Goal: Transaction & Acquisition: Book appointment/travel/reservation

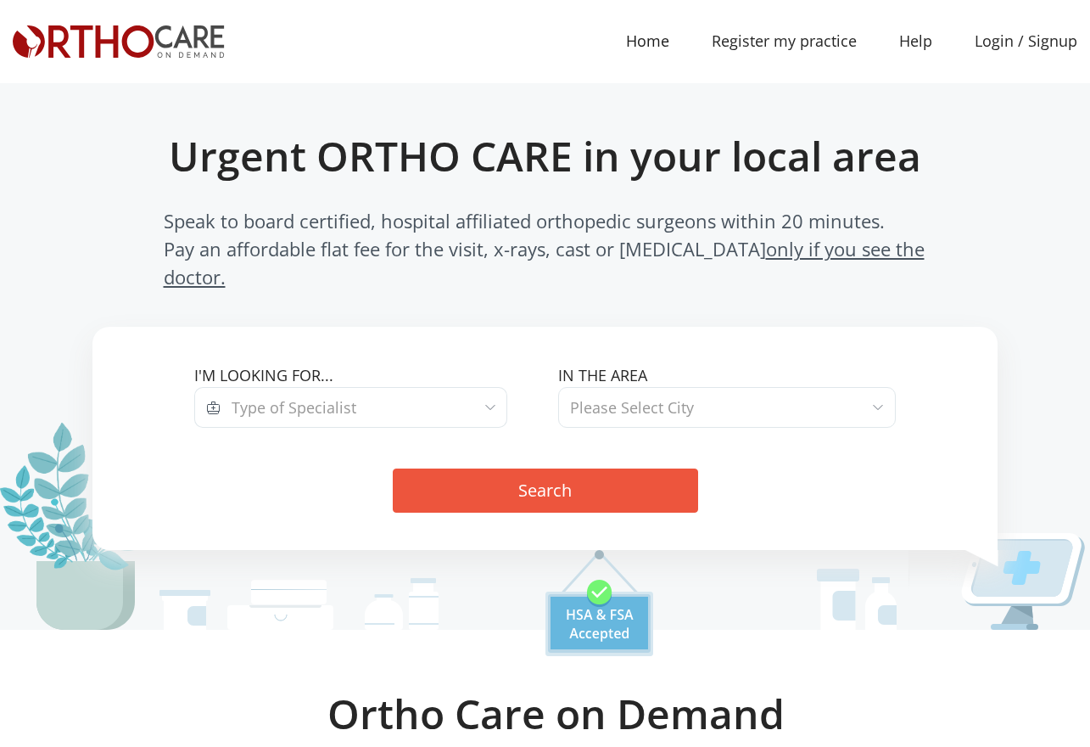
click at [359, 387] on span "Type of Specialist" at bounding box center [365, 407] width 288 height 41
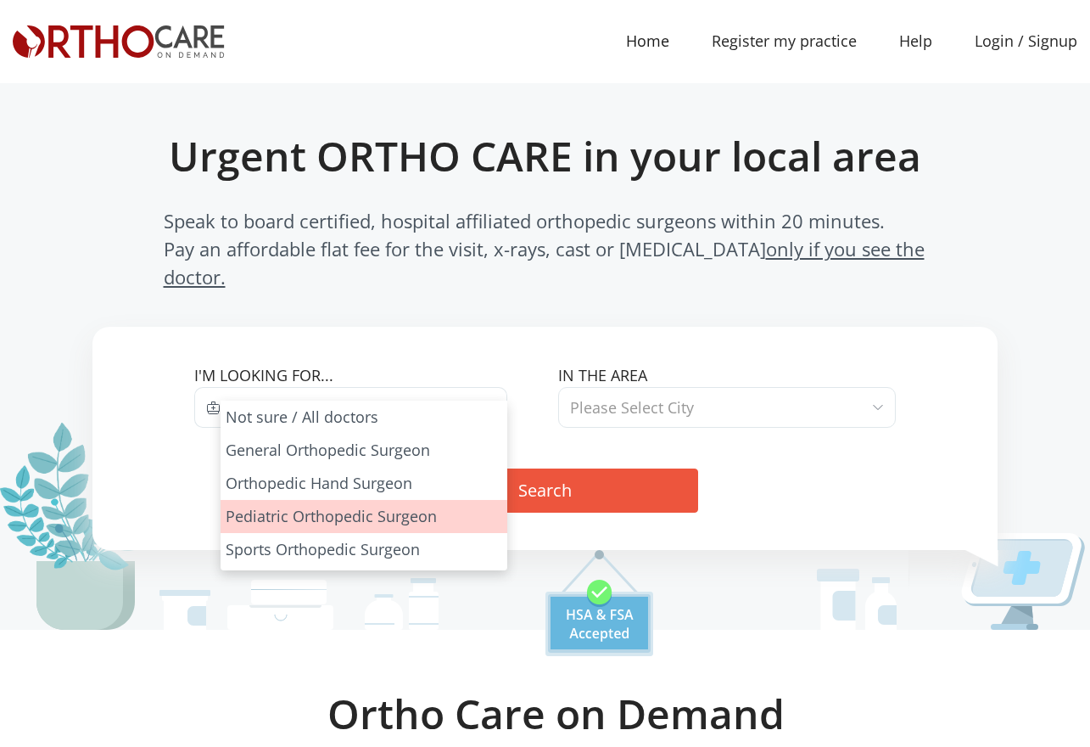
select select "3"
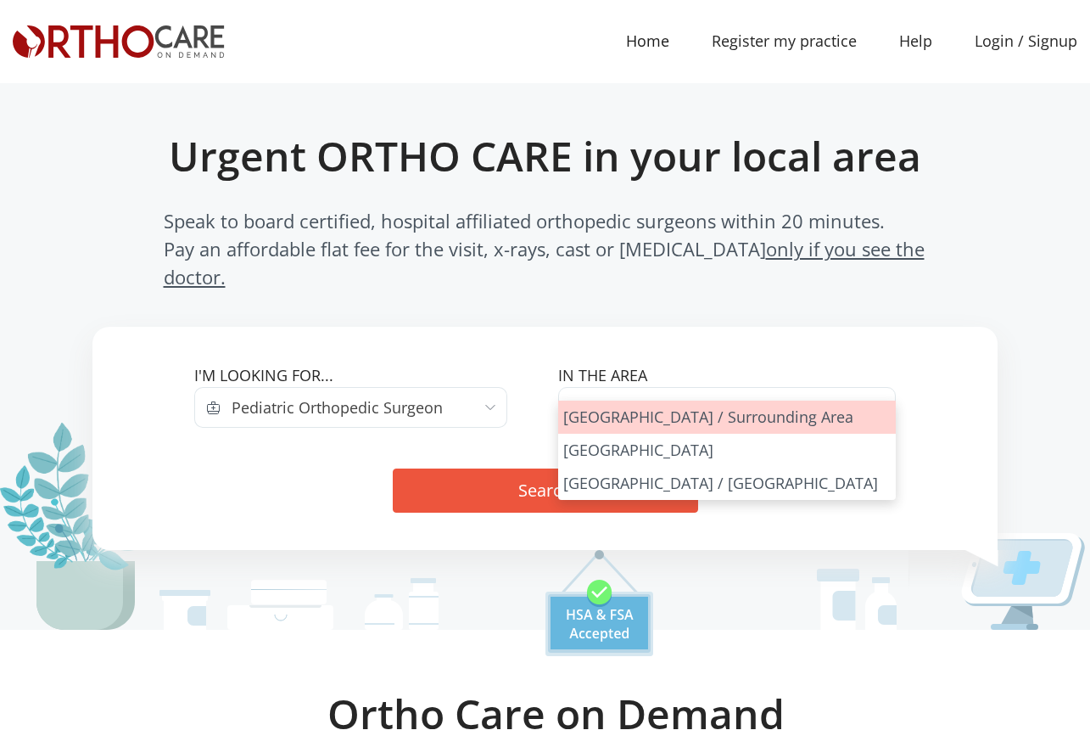
click at [714, 387] on span "Please Select City" at bounding box center [727, 407] width 338 height 41
select select "Los Angeles"
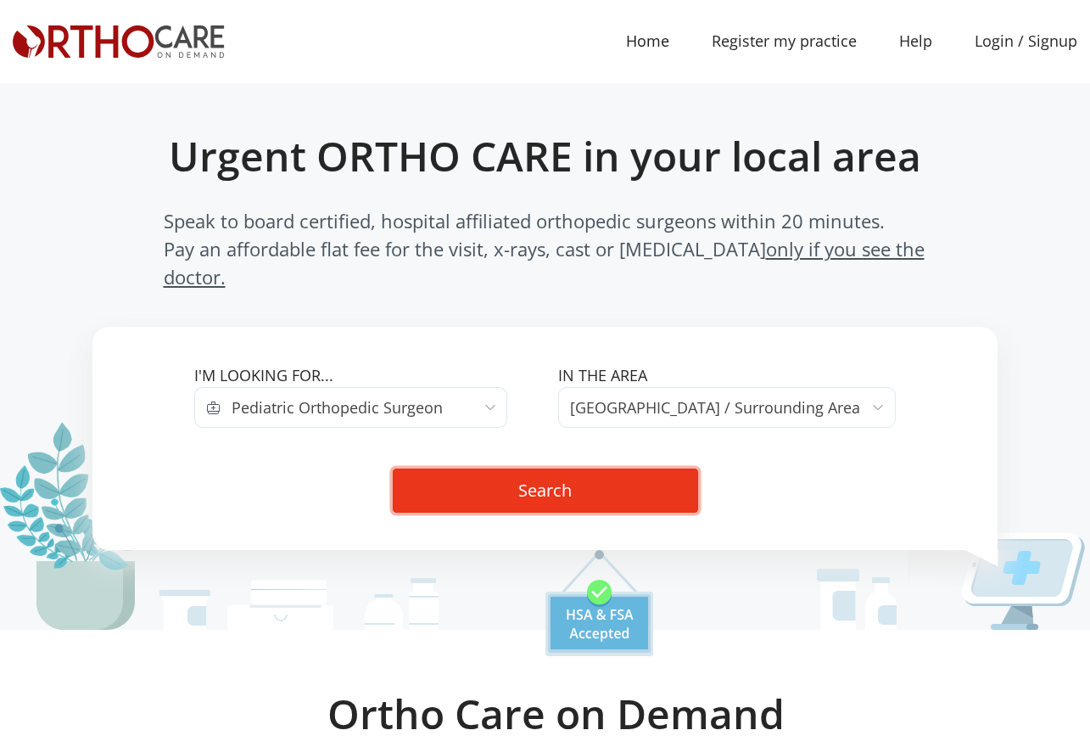
click at [505, 474] on button "Search" at bounding box center [545, 490] width 305 height 44
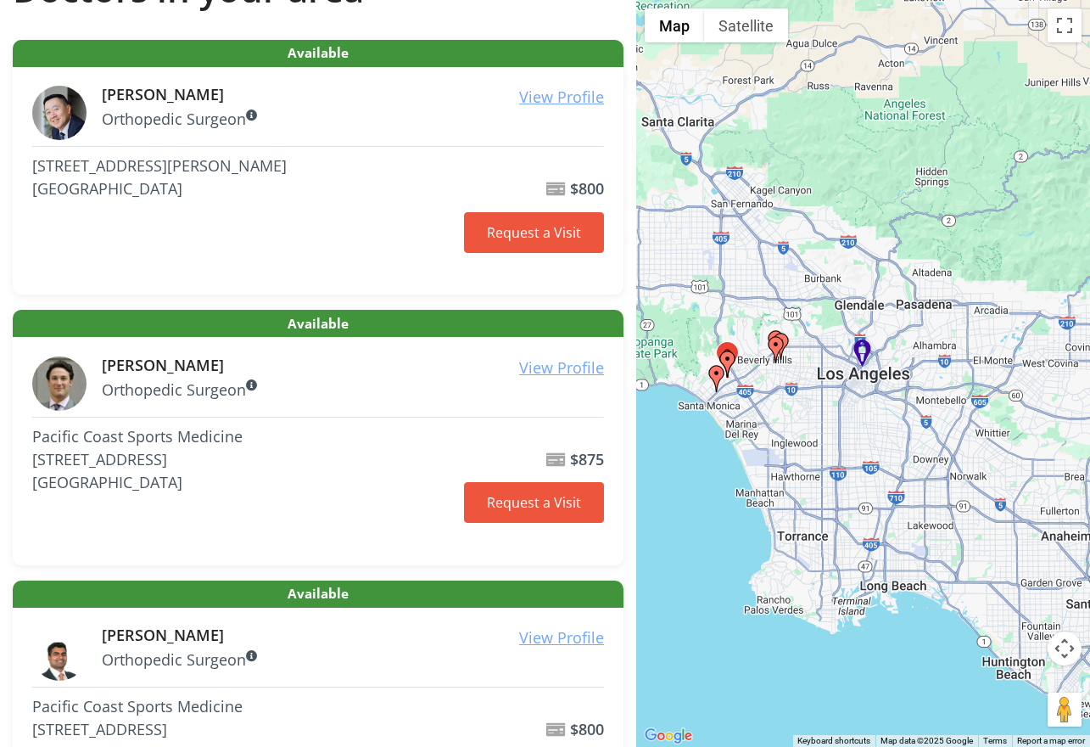
scroll to position [292, 0]
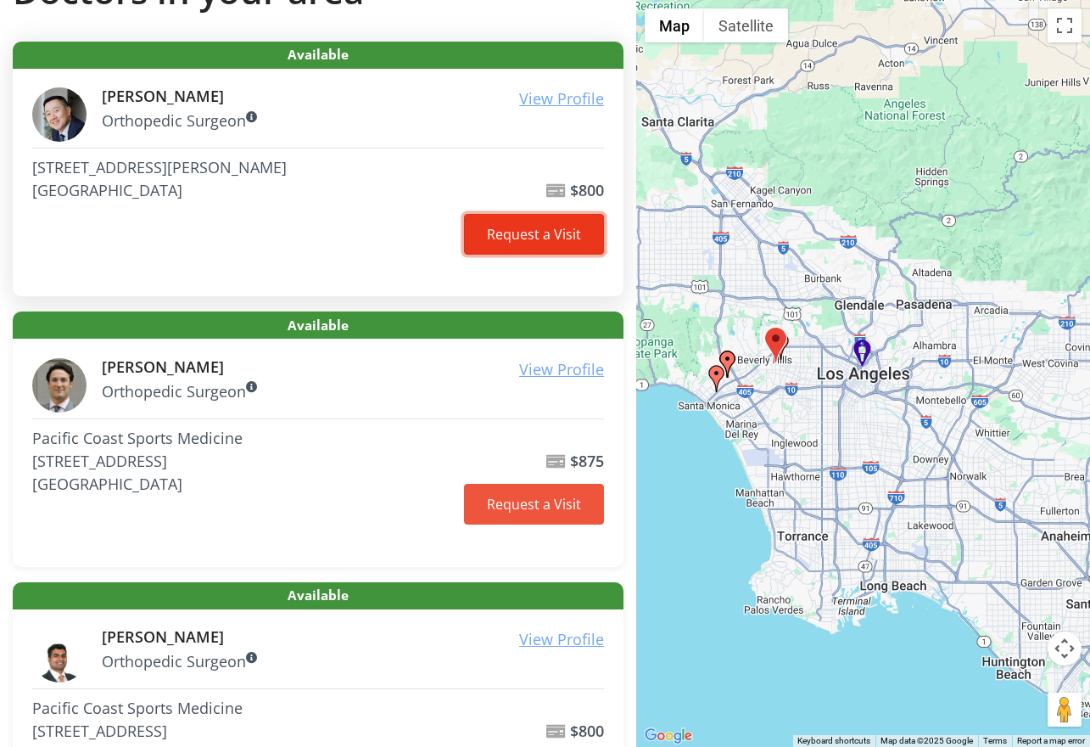
click at [561, 236] on link "Request a Visit" at bounding box center [534, 234] width 140 height 41
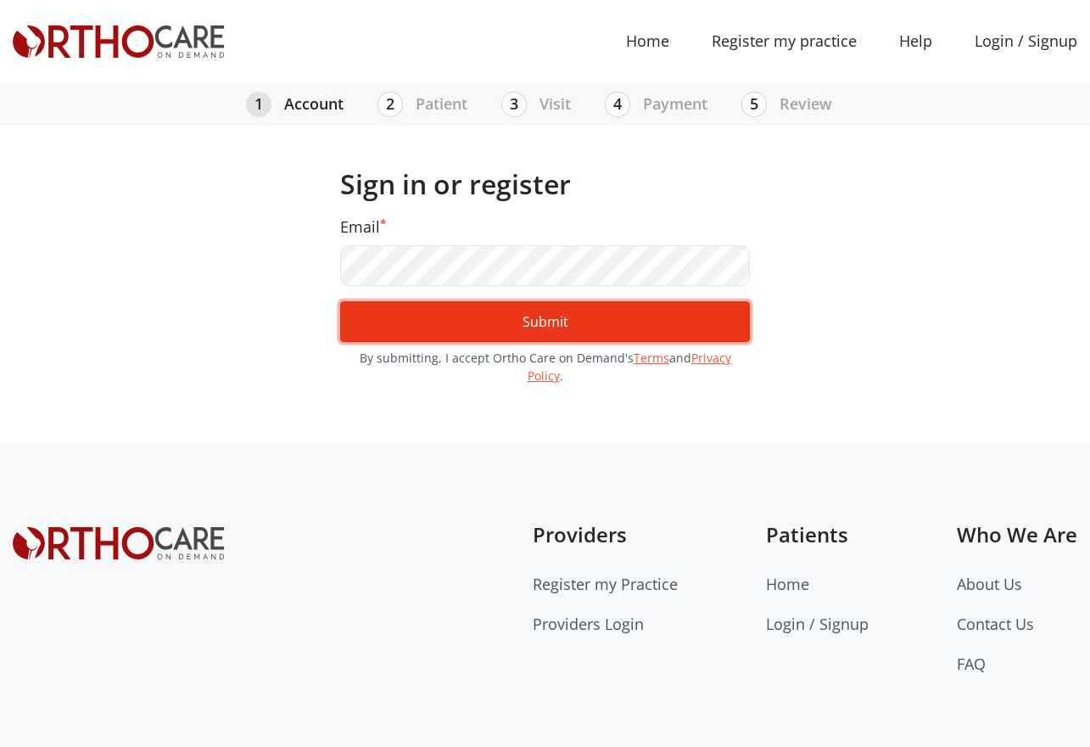
click at [528, 327] on button "Submit" at bounding box center [545, 321] width 410 height 41
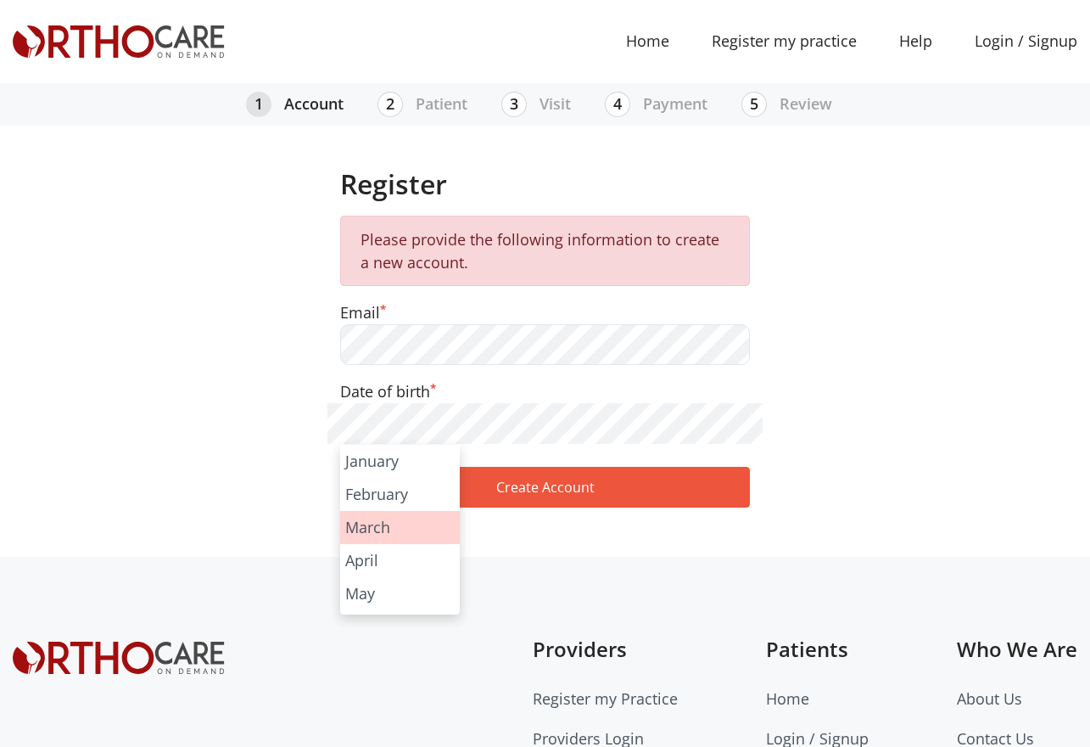
scroll to position [227, 0]
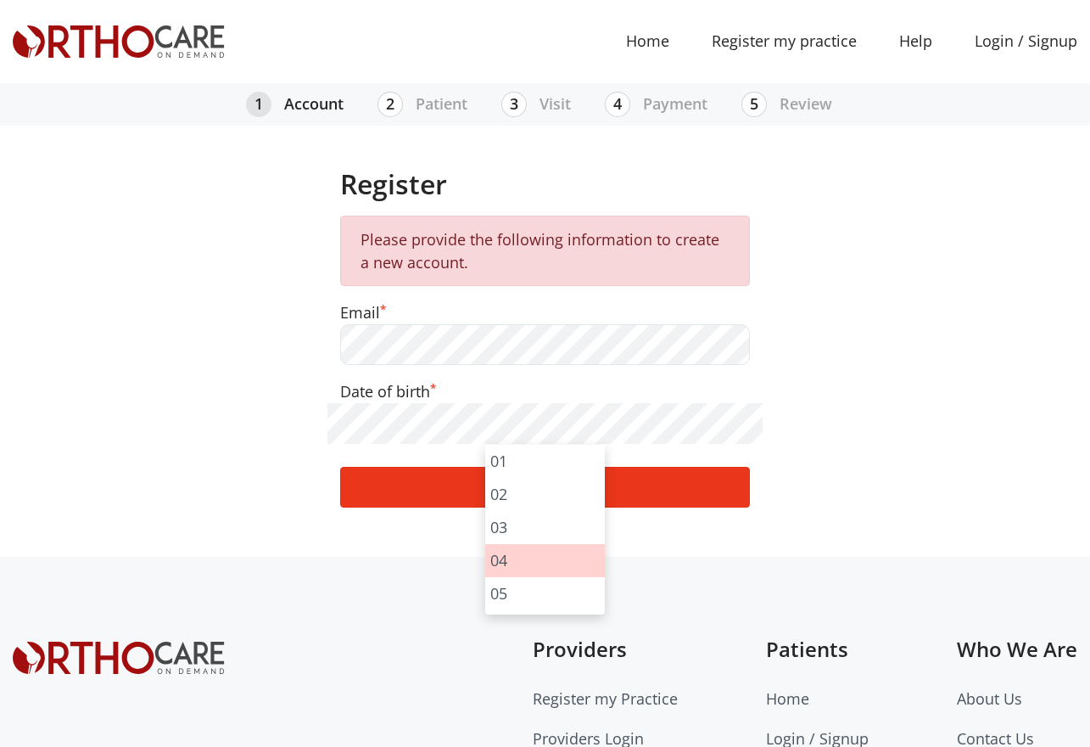
drag, startPoint x: 518, startPoint y: 564, endPoint x: 619, endPoint y: 503, distance: 117.3
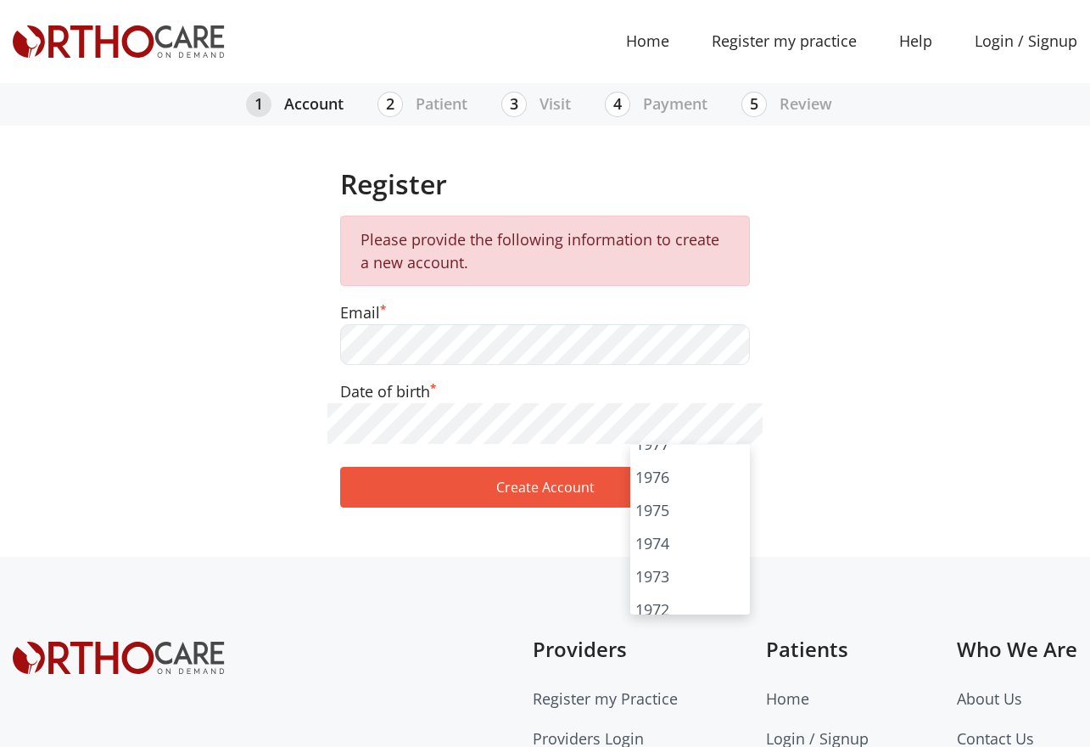
scroll to position [1605, 0]
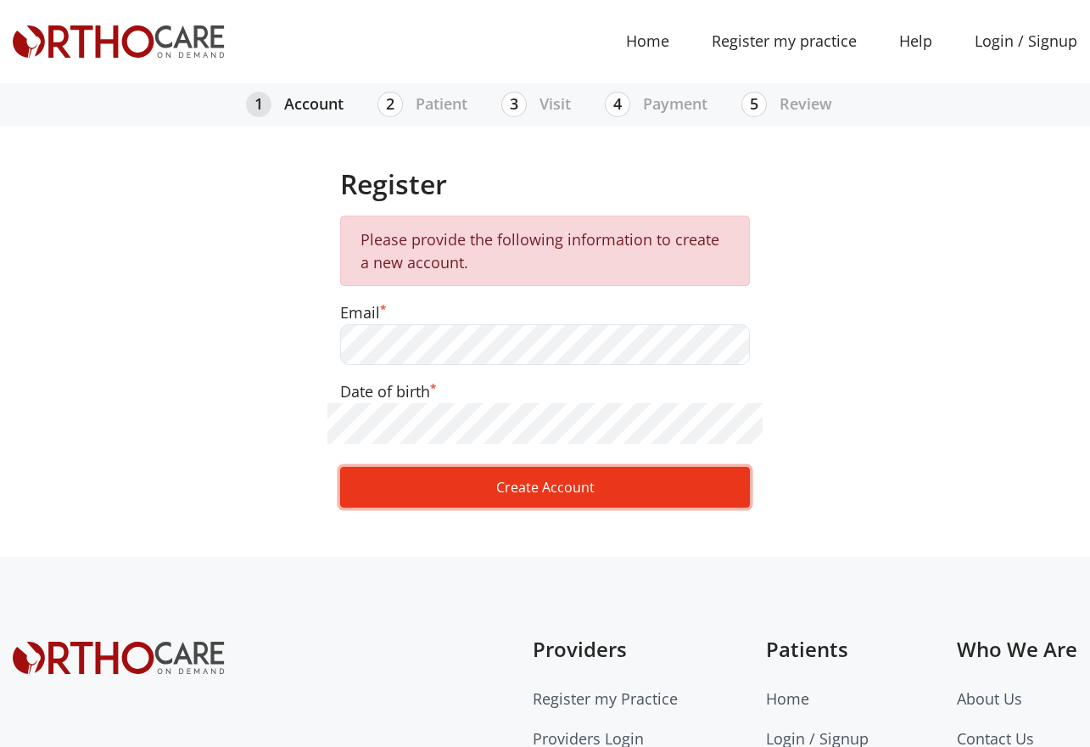
click at [531, 477] on button "Create Account" at bounding box center [545, 487] width 410 height 41
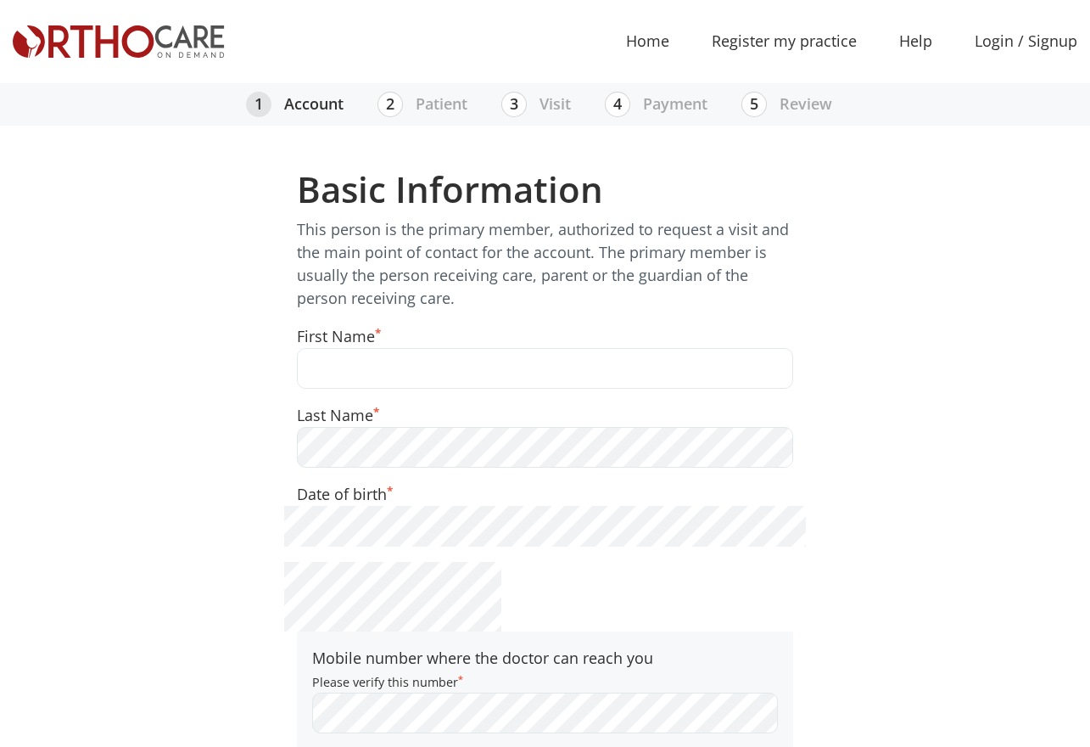
click at [422, 366] on input "text" at bounding box center [545, 368] width 496 height 41
type input "Alexander"
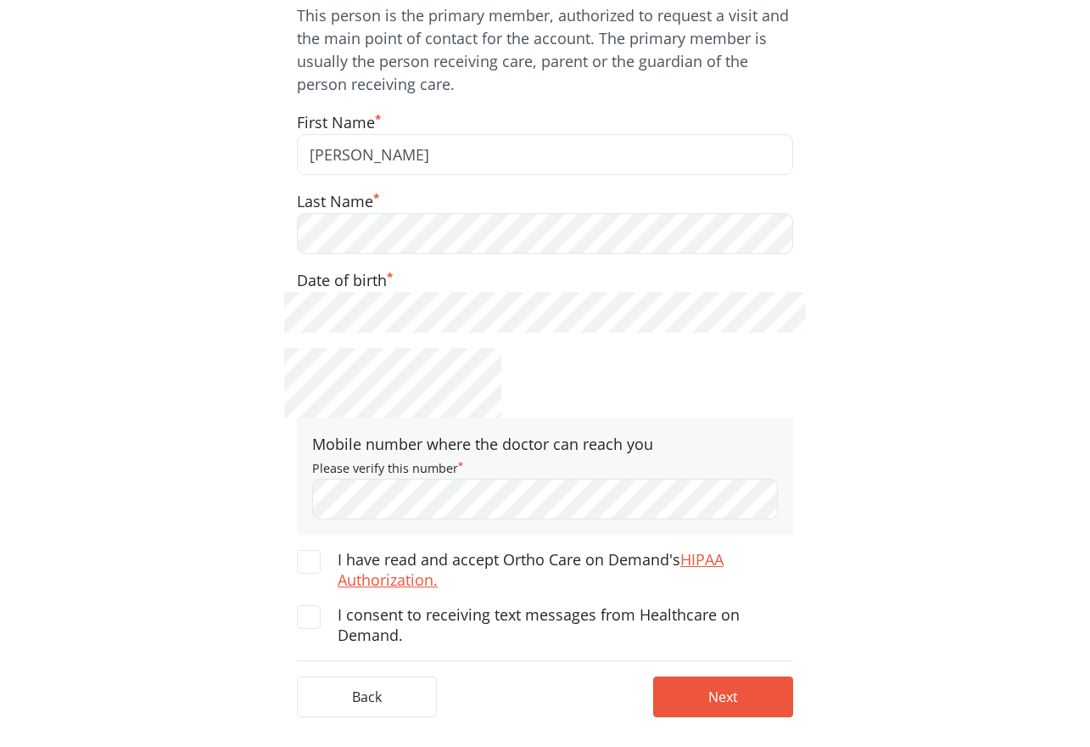
scroll to position [224, 0]
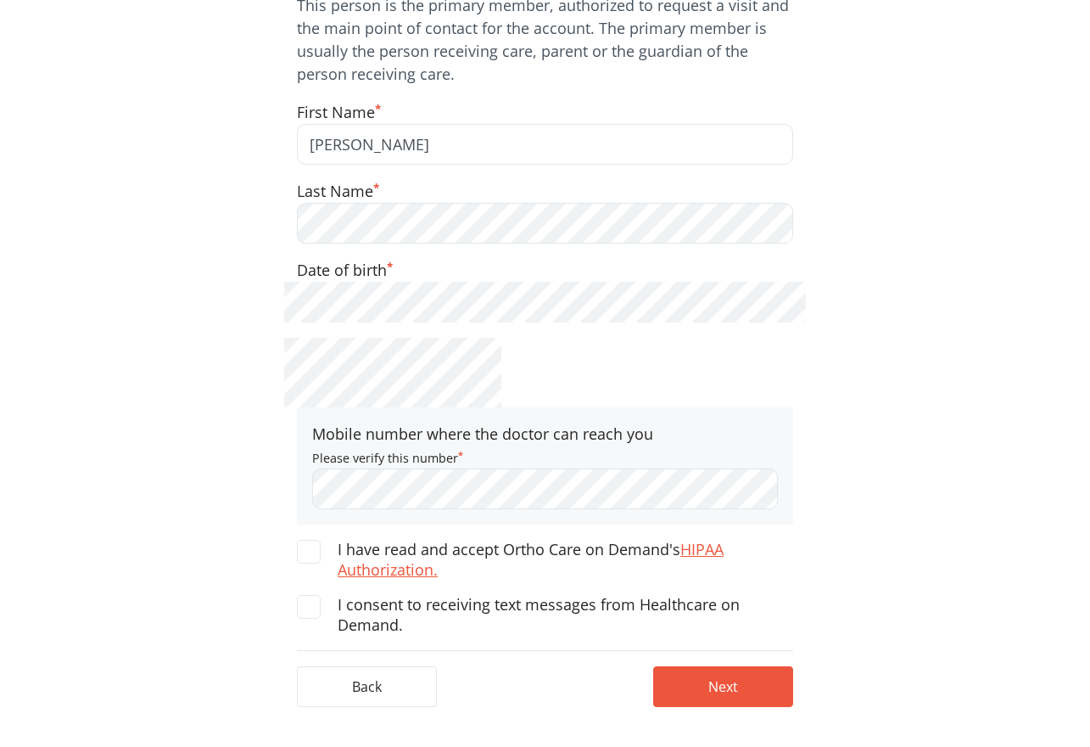
drag, startPoint x: 314, startPoint y: 552, endPoint x: 302, endPoint y: 608, distance: 57.3
click at [314, 552] on span at bounding box center [309, 552] width 24 height 24
click at [0, 0] on input "I have read and accept Ortho Care on Demand's HIPAA Authorization." at bounding box center [0, 0] width 0 height 0
click at [303, 608] on span at bounding box center [309, 607] width 24 height 24
click at [0, 0] on input "I consent to receiving text messages from Healthcare on Demand." at bounding box center [0, 0] width 0 height 0
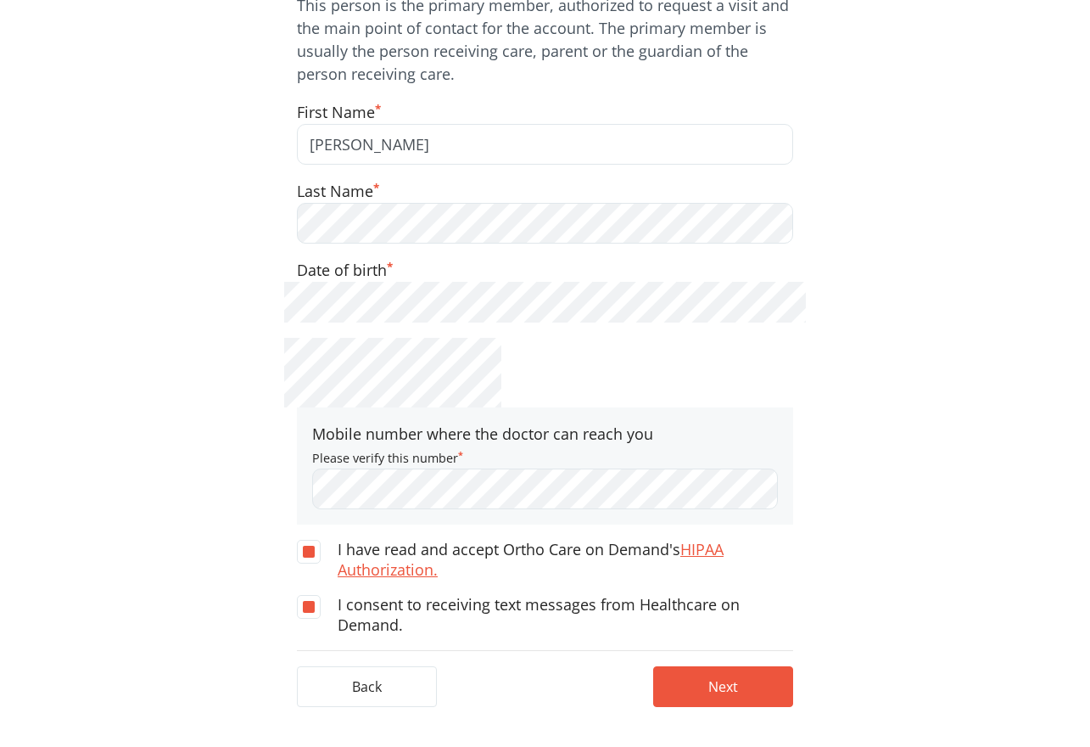
click at [148, 438] on div "1 Account 2 Patient current step: 3 Visit 4 Payment 5 Review First Name * Alexa…" at bounding box center [545, 304] width 1065 height 890
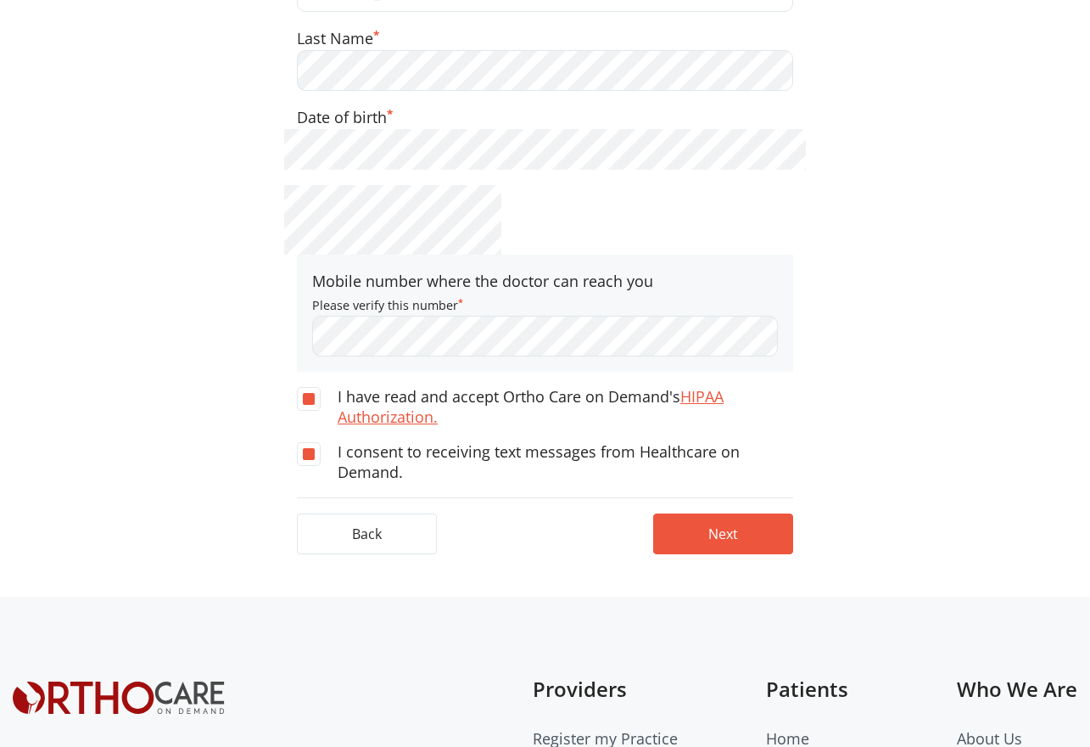
scroll to position [370, 0]
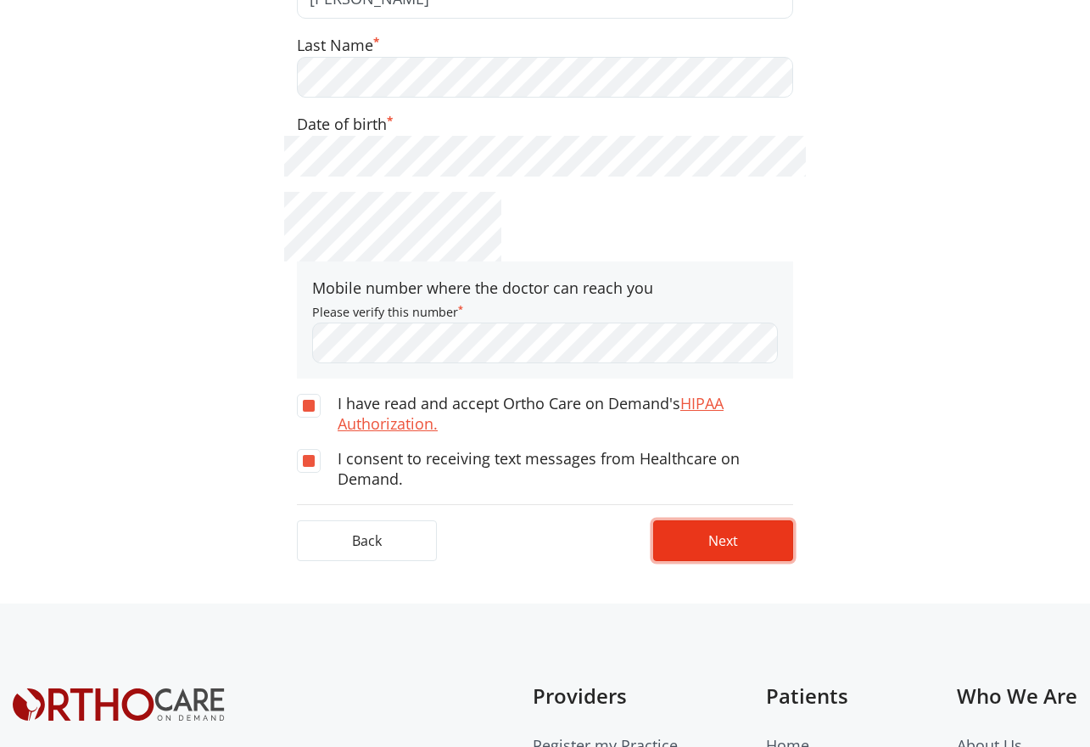
click at [707, 538] on button "Next" at bounding box center [723, 540] width 140 height 41
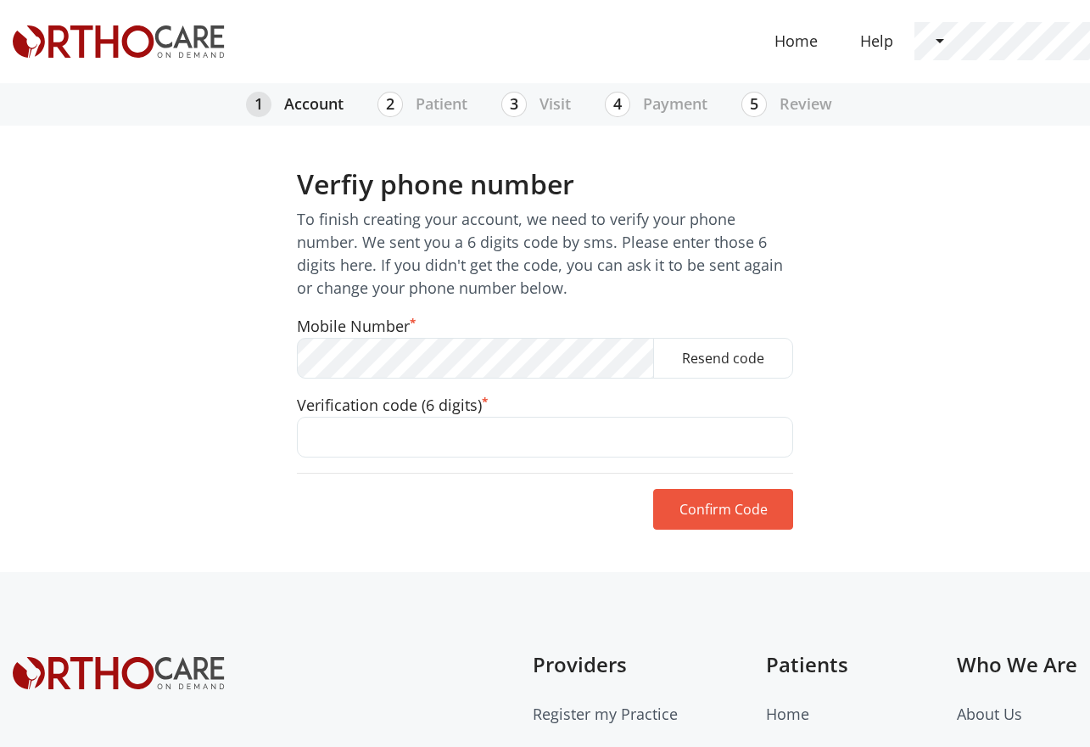
click at [520, 434] on input "text" at bounding box center [545, 437] width 496 height 41
paste input "267925"
type input "267925"
click at [743, 515] on button "Confirm Code" at bounding box center [723, 509] width 140 height 41
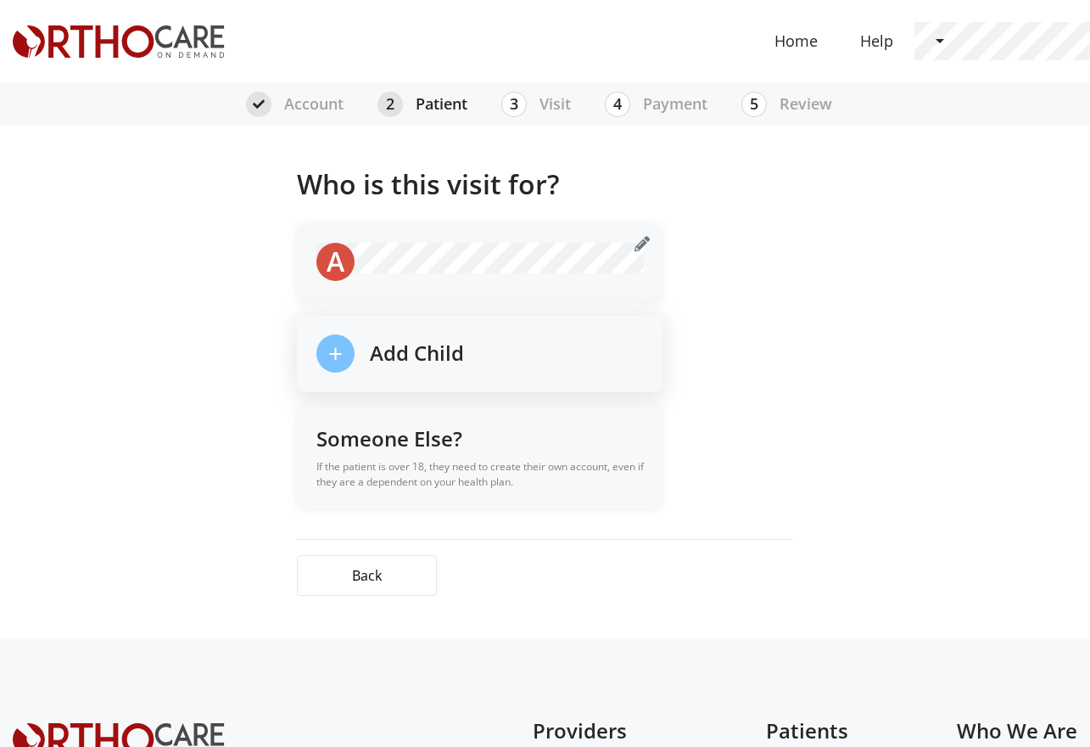
click at [434, 350] on h5 "Add Child" at bounding box center [417, 349] width 94 height 31
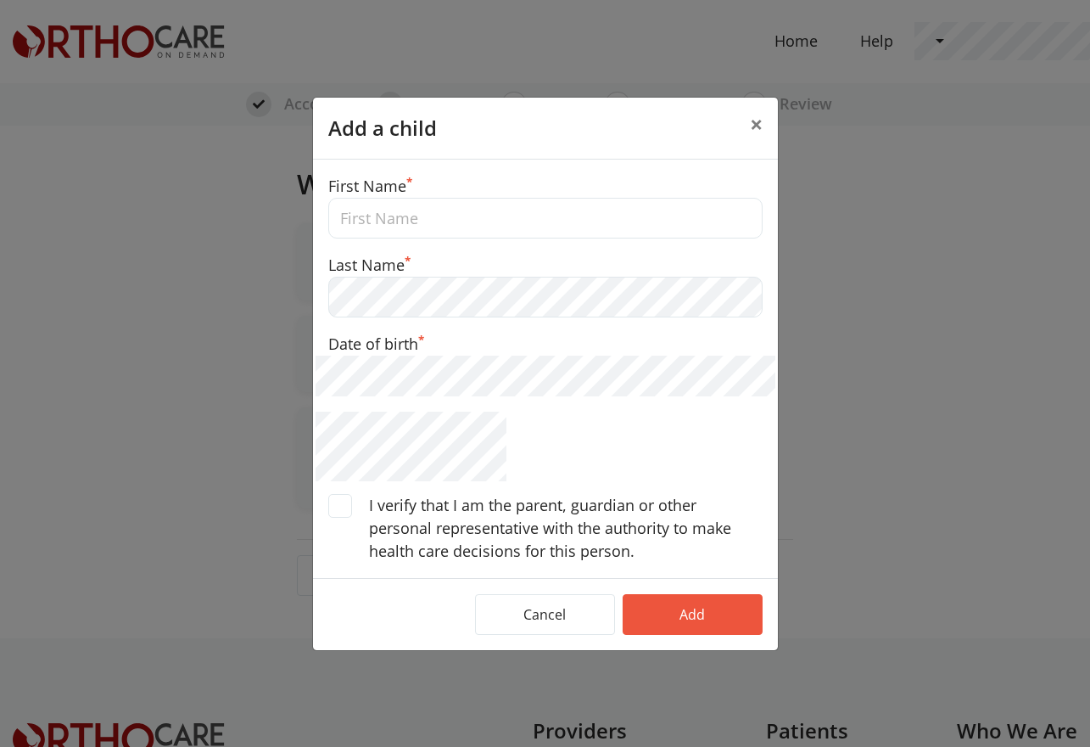
click at [447, 220] on input "text" at bounding box center [545, 218] width 434 height 41
type input "Elliott"
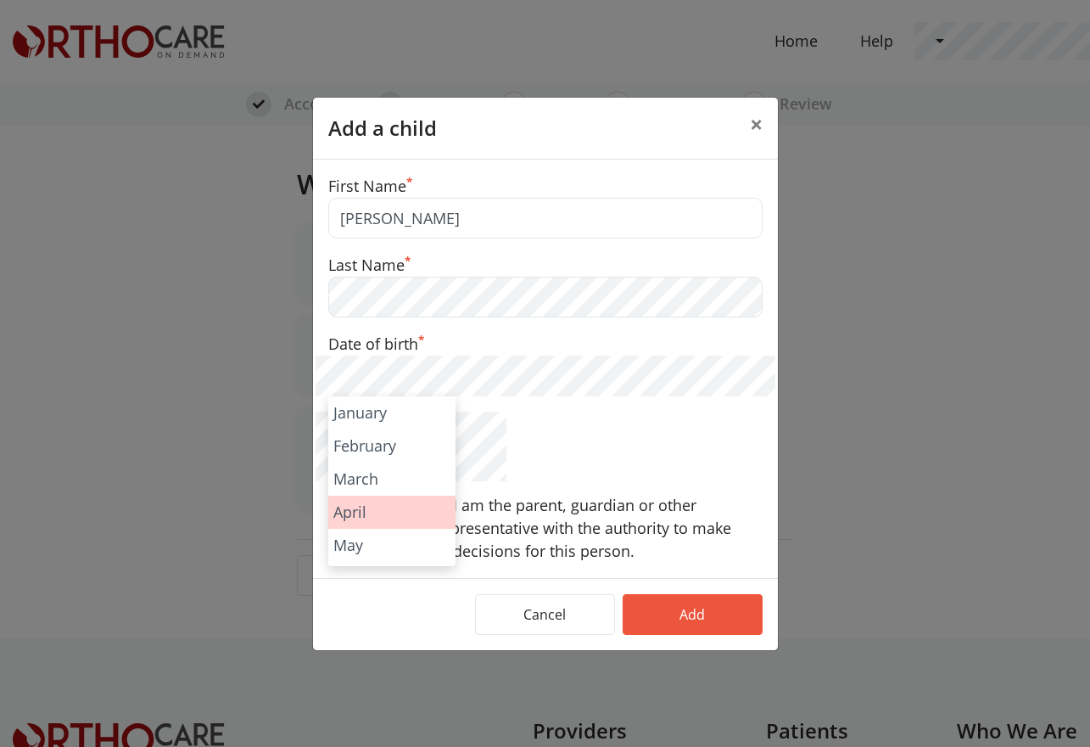
scroll to position [227, 0]
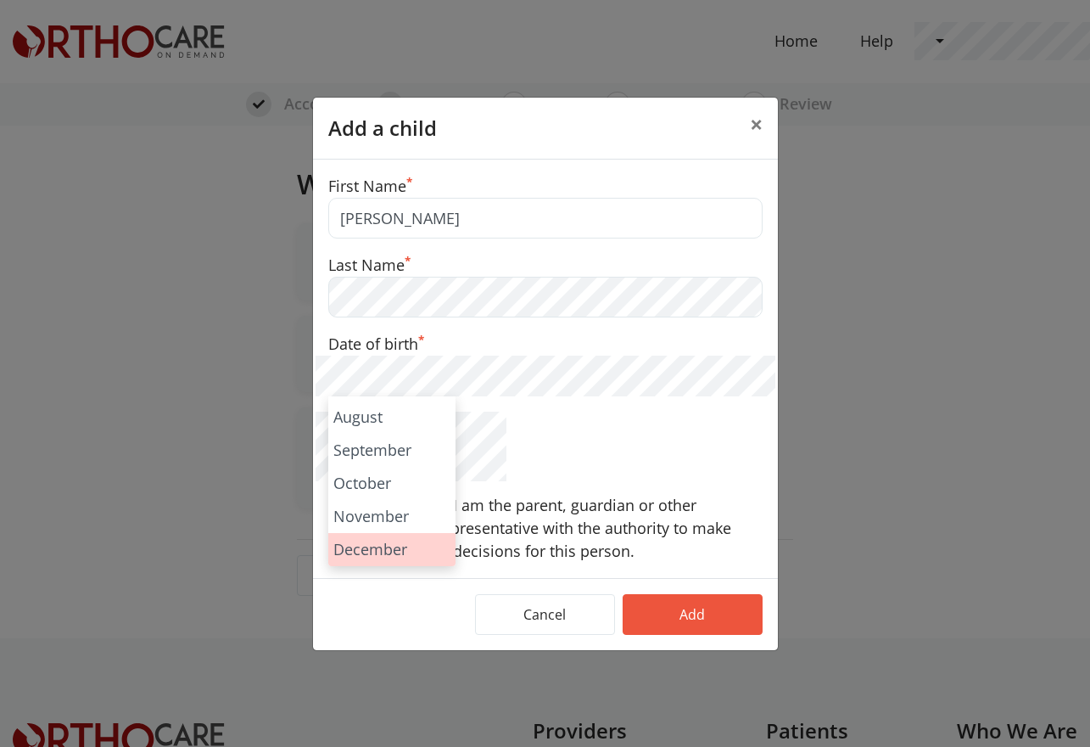
drag, startPoint x: 374, startPoint y: 546, endPoint x: 389, endPoint y: 536, distance: 17.7
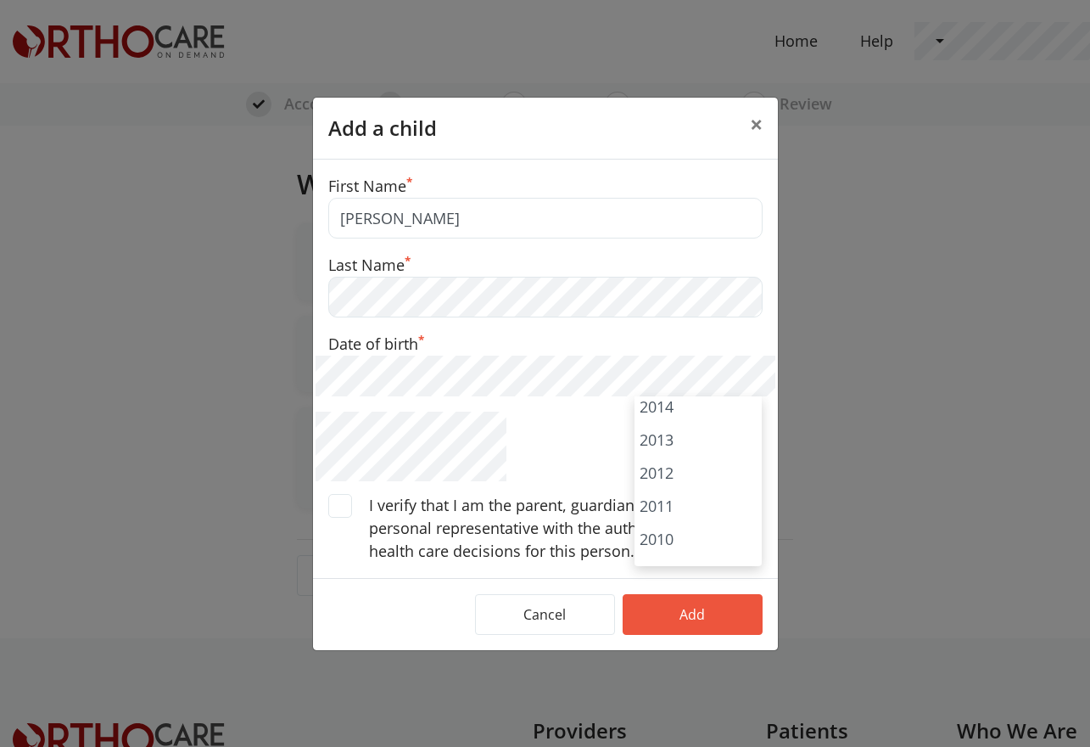
scroll to position [366, 0]
click at [339, 498] on span at bounding box center [340, 506] width 24 height 24
click at [0, 0] on input "I verify that I am the parent, guardian or other personal representative with t…" at bounding box center [0, 0] width 0 height 0
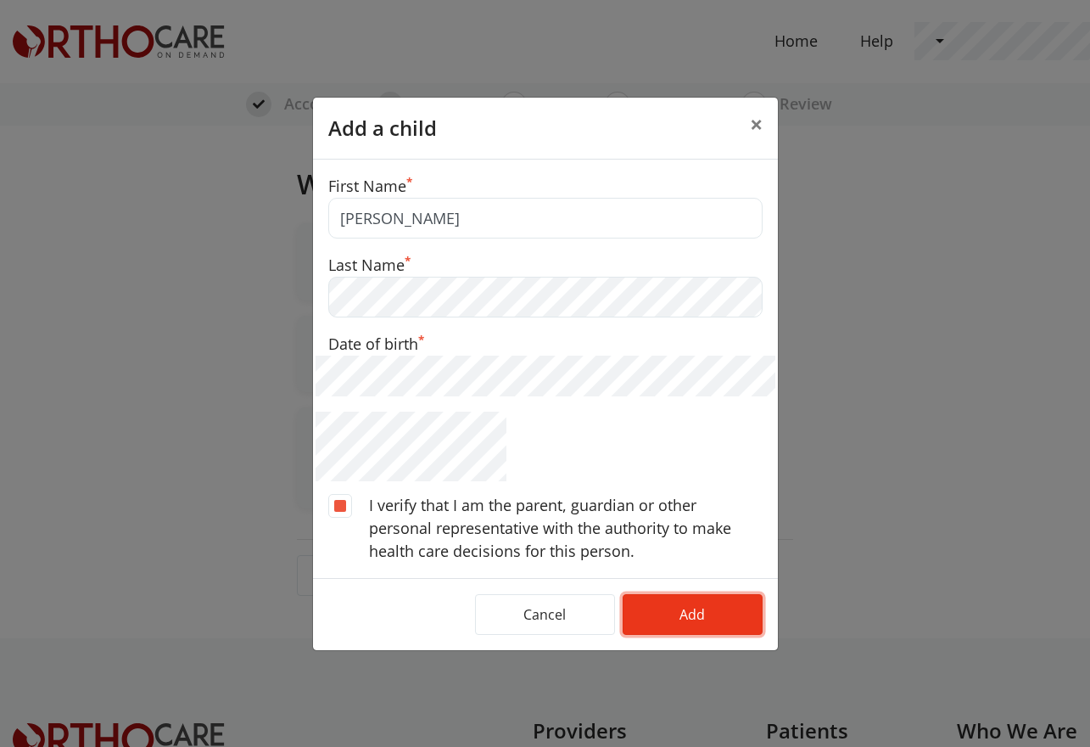
click at [731, 602] on button "Add" at bounding box center [693, 614] width 140 height 41
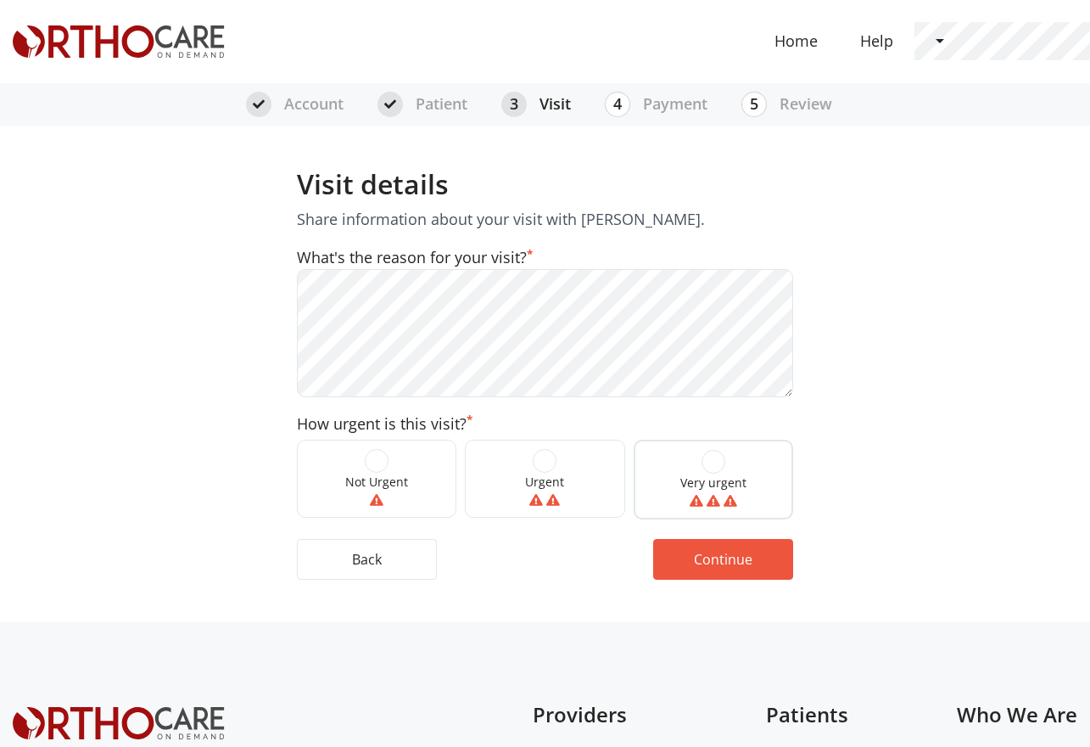
drag, startPoint x: 715, startPoint y: 467, endPoint x: 715, endPoint y: 501, distance: 33.9
click at [715, 468] on span at bounding box center [714, 462] width 24 height 24
click at [0, 0] on input "Very urgent" at bounding box center [0, 0] width 0 height 0
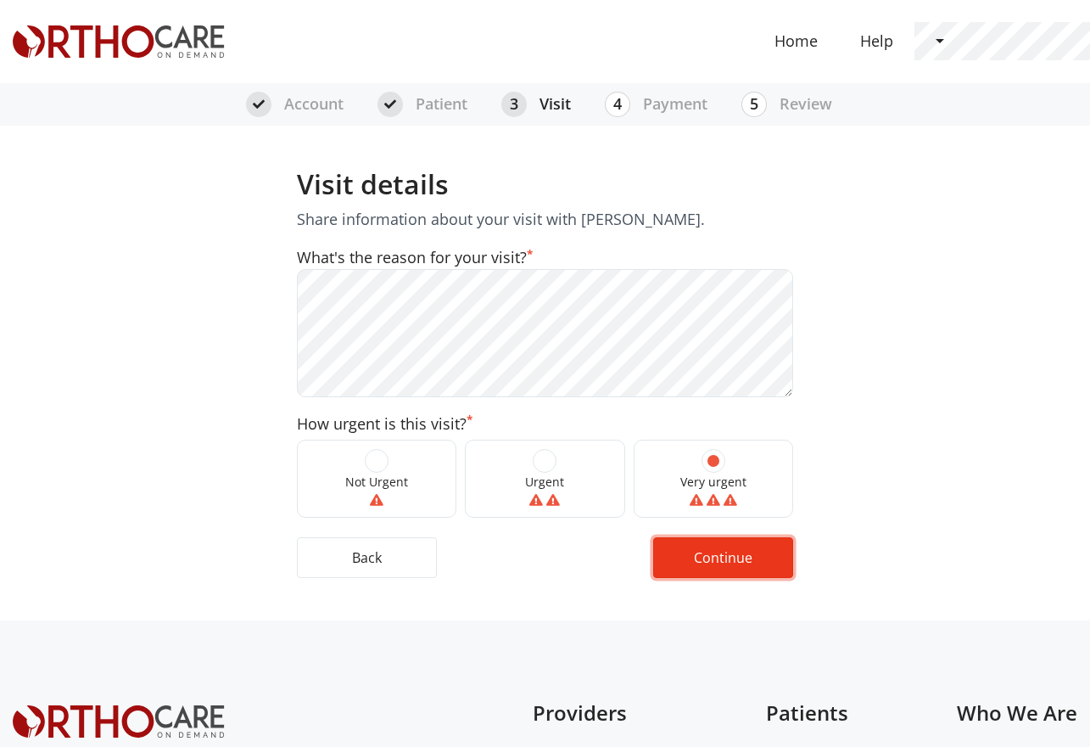
click at [743, 571] on button "Continue" at bounding box center [723, 557] width 140 height 41
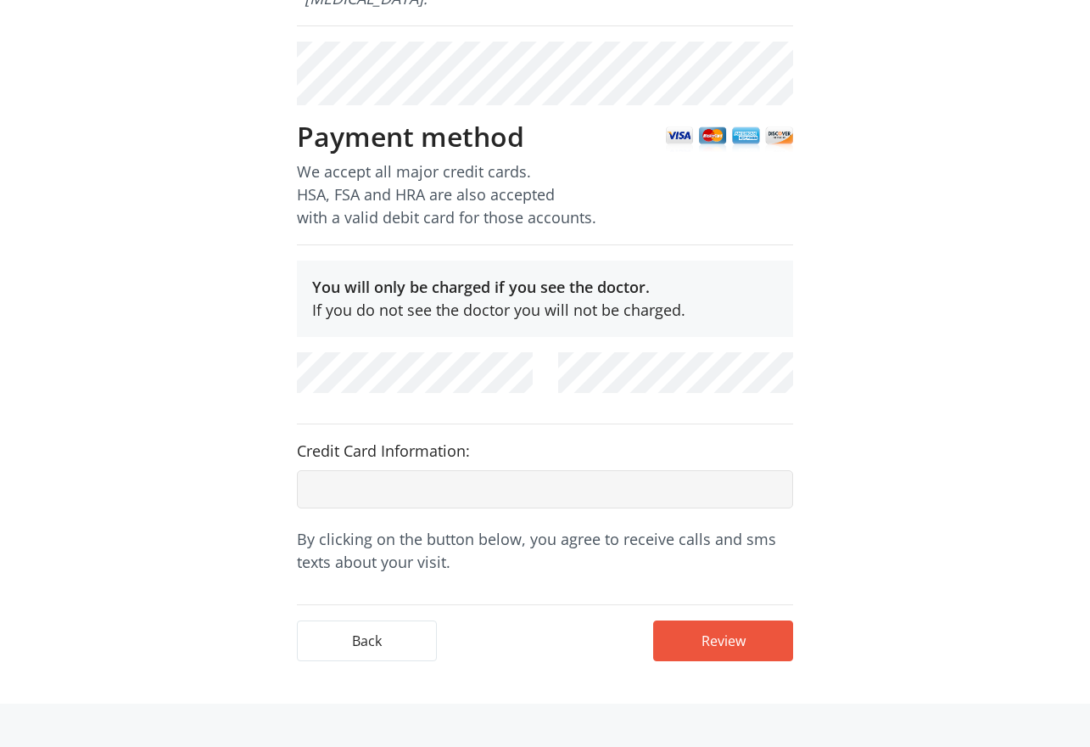
scroll to position [319, 0]
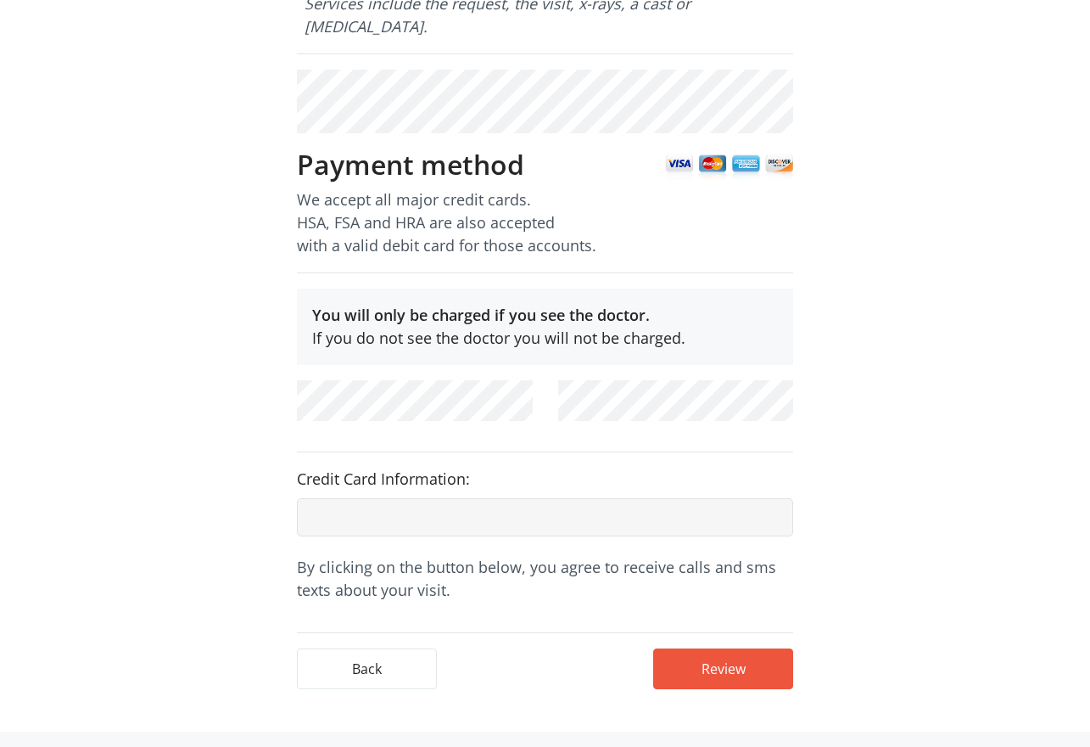
click at [248, 326] on div "Payment Information Enter your payment details below. You will only be charged …" at bounding box center [545, 270] width 632 height 926
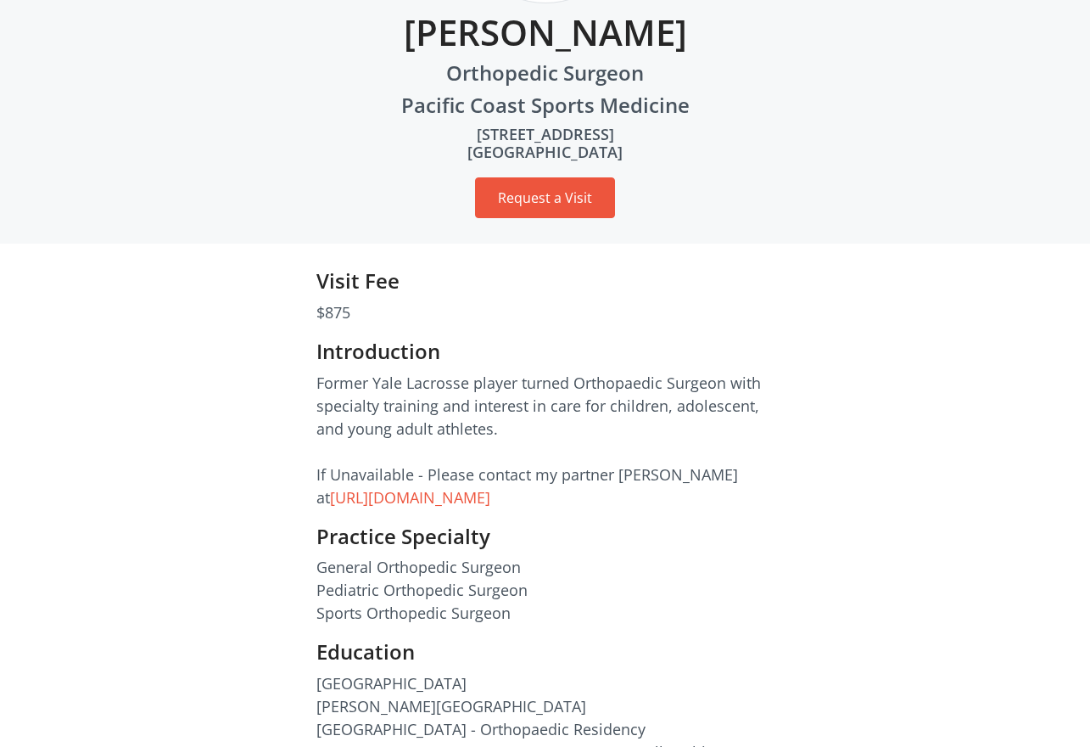
scroll to position [272, 0]
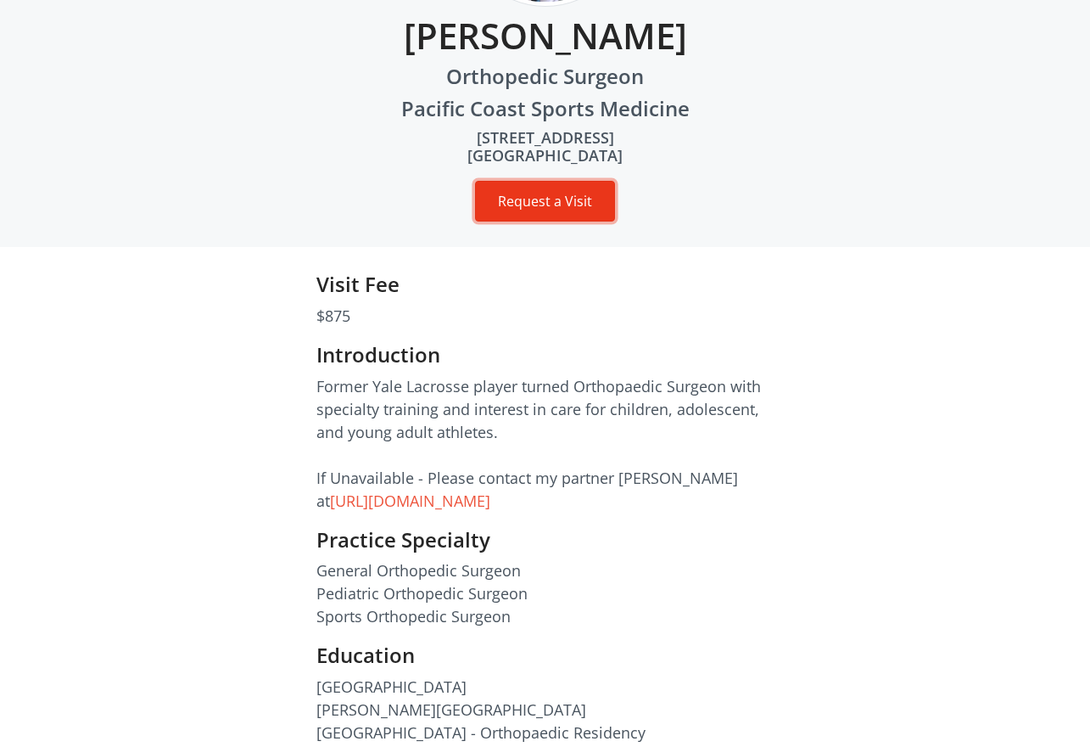
click at [557, 200] on button "Request a Visit" at bounding box center [545, 201] width 140 height 41
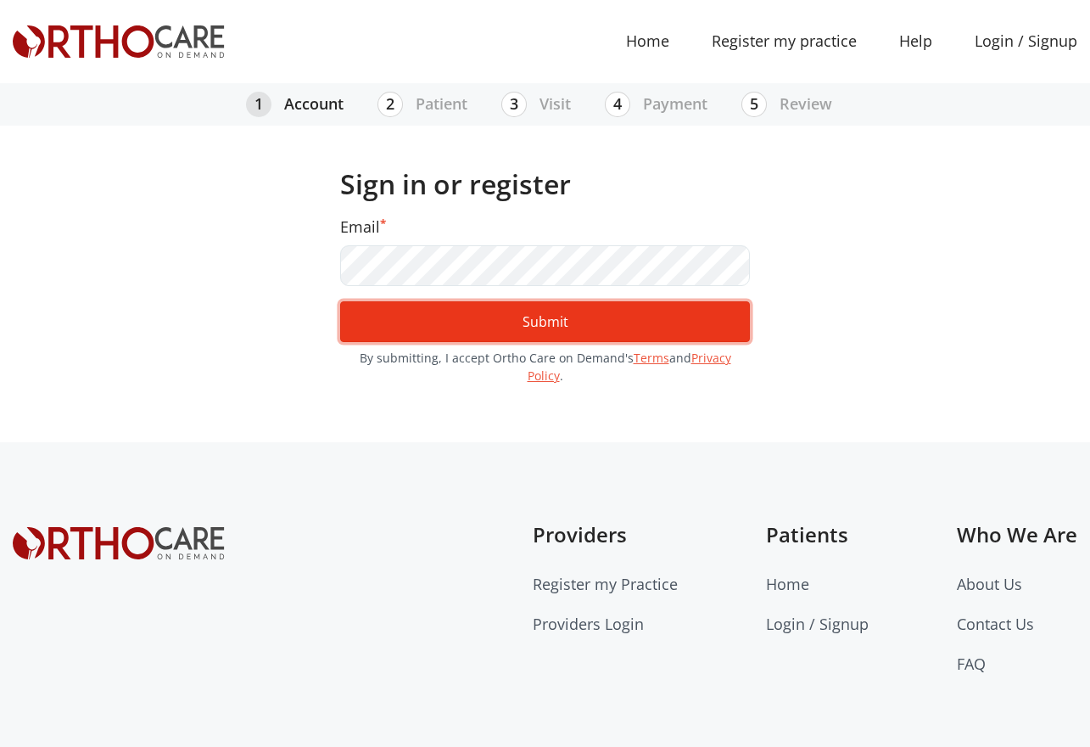
click at [630, 324] on button "Submit" at bounding box center [545, 321] width 410 height 41
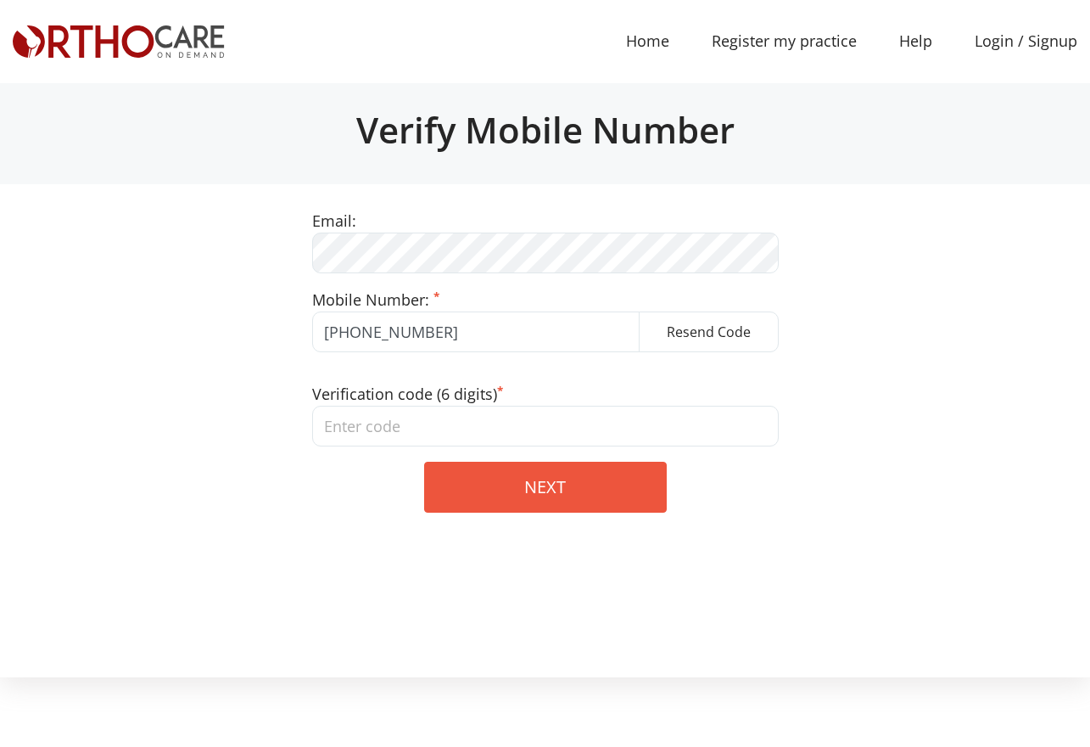
click at [535, 429] on input "tel" at bounding box center [545, 426] width 467 height 41
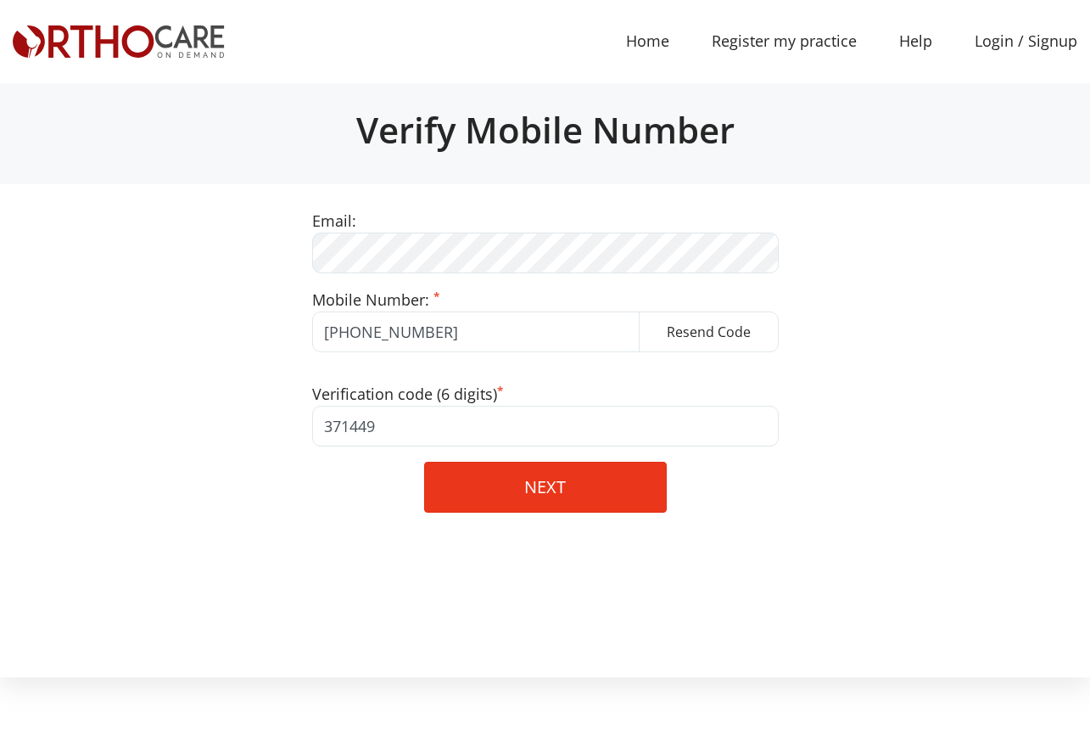
type input "371449"
click at [572, 507] on button "NEXT" at bounding box center [545, 487] width 243 height 51
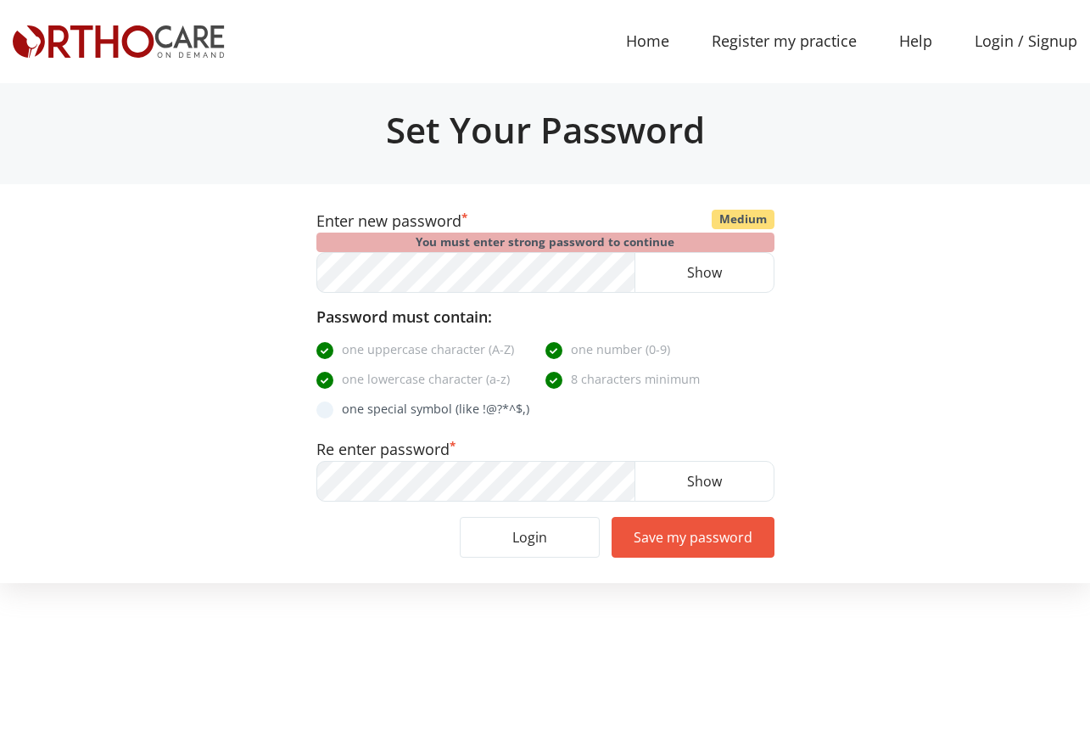
click at [829, 343] on form "Enter new password * Weak Medium Strong You must enter strong password to conti…" at bounding box center [545, 384] width 1065 height 348
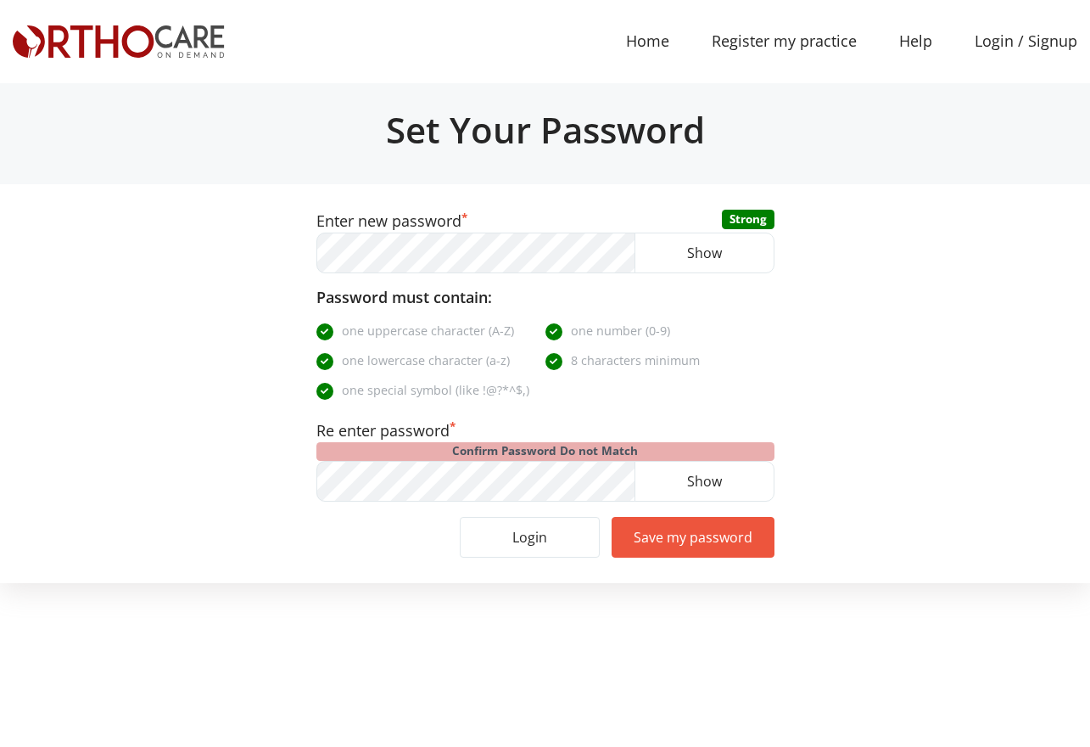
click at [249, 228] on form "Enter new password * Weak Medium Strong You must enter strong password to conti…" at bounding box center [545, 384] width 1065 height 348
click at [169, 467] on form "Enter new password * Weak Medium Strong You must enter strong password to conti…" at bounding box center [545, 384] width 1065 height 348
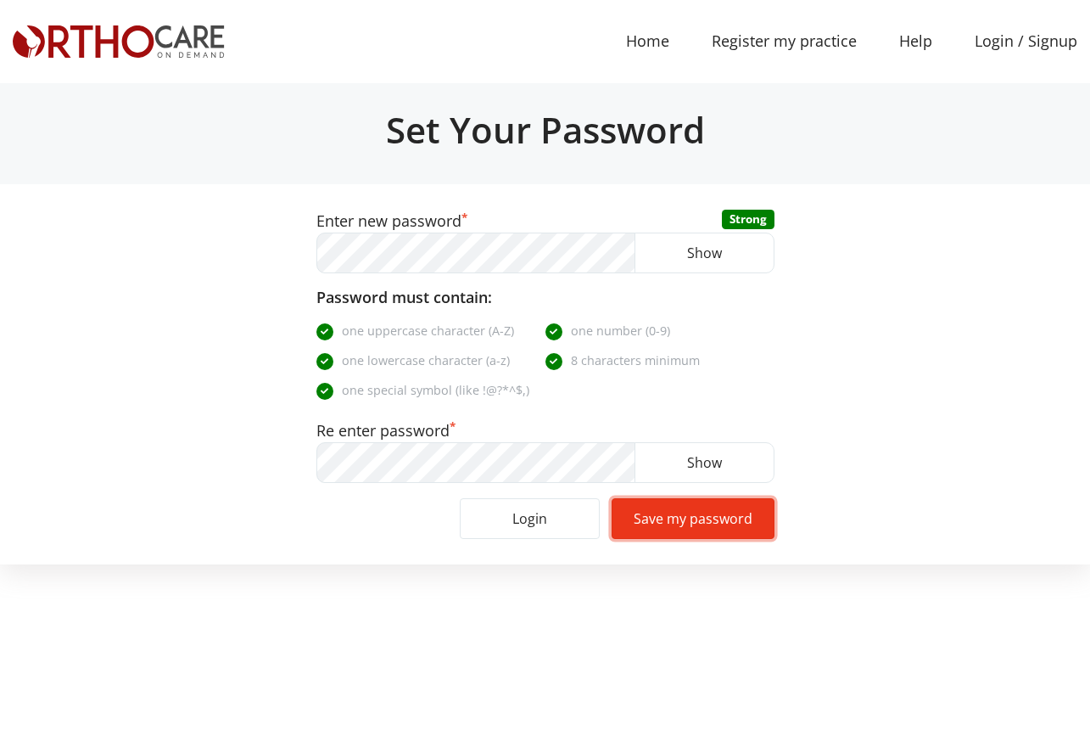
click at [743, 519] on button "Save my password" at bounding box center [693, 518] width 163 height 41
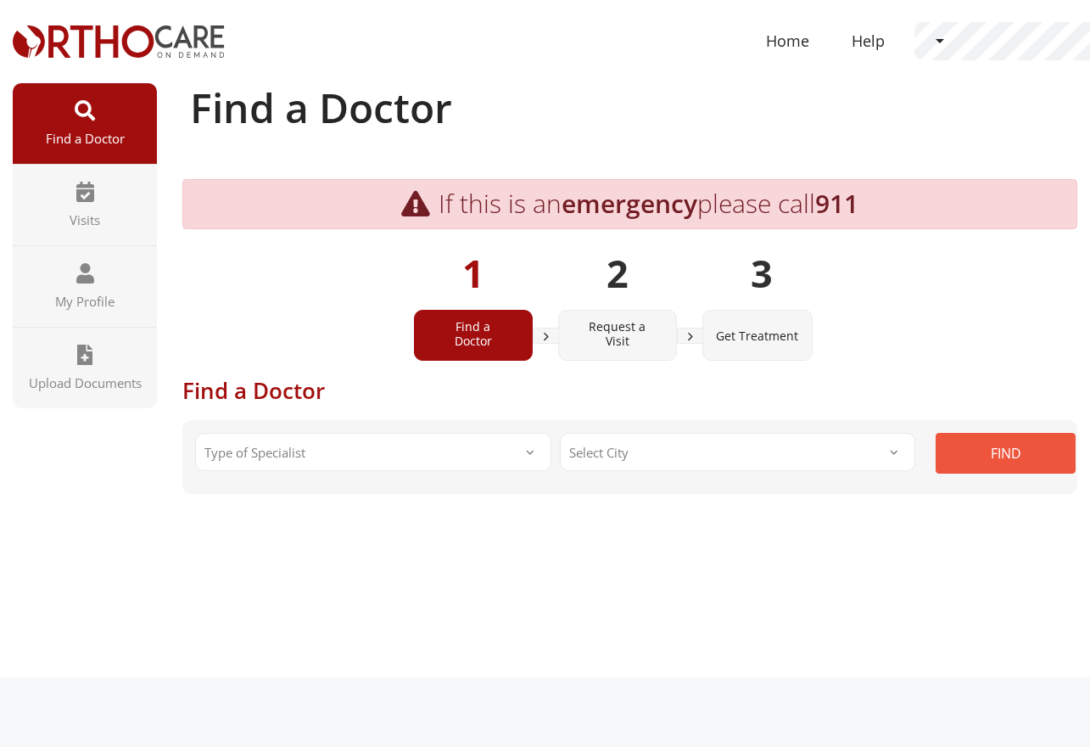
drag, startPoint x: 598, startPoint y: 69, endPoint x: 591, endPoint y: 76, distance: 10.2
click at [598, 69] on nav "Home (current) Help Dashboard Password Log out" at bounding box center [545, 41] width 1065 height 83
click at [373, 451] on span "Type of Specialist" at bounding box center [373, 452] width 356 height 38
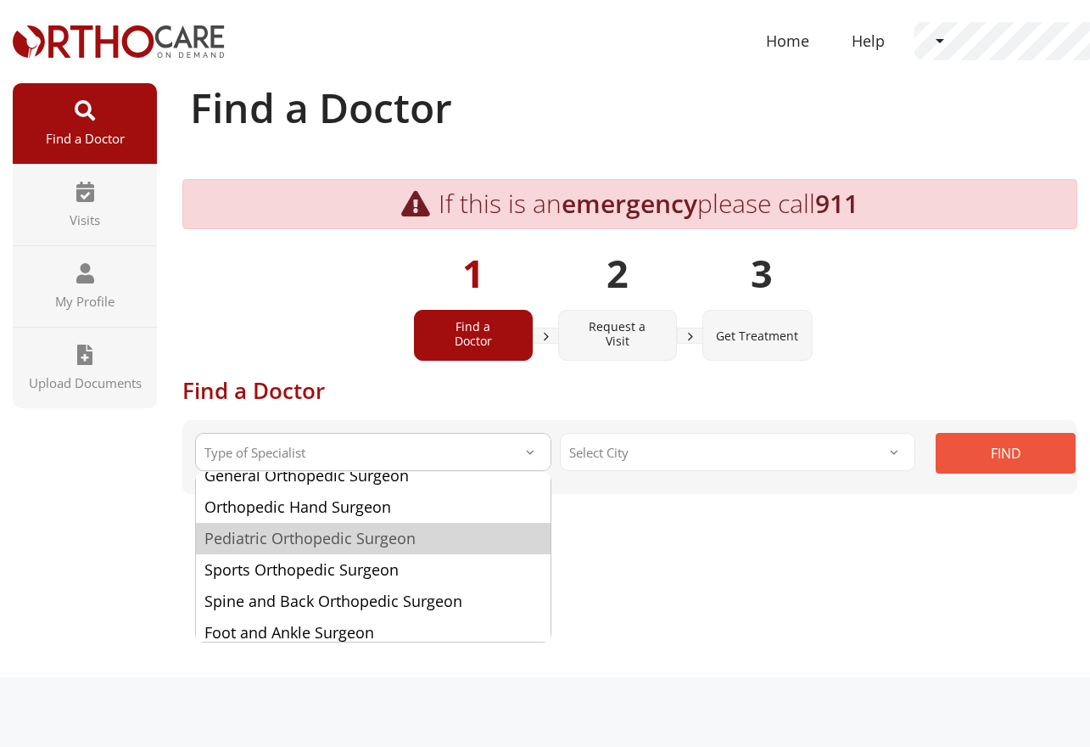
scroll to position [48, 0]
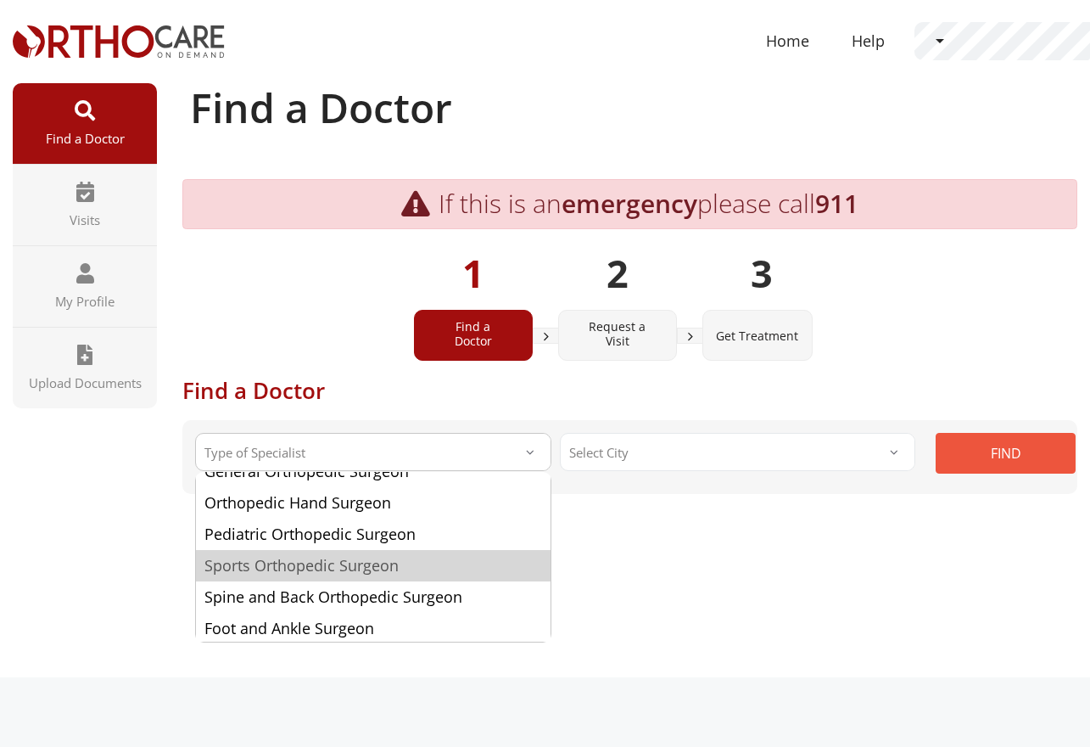
select select "3"
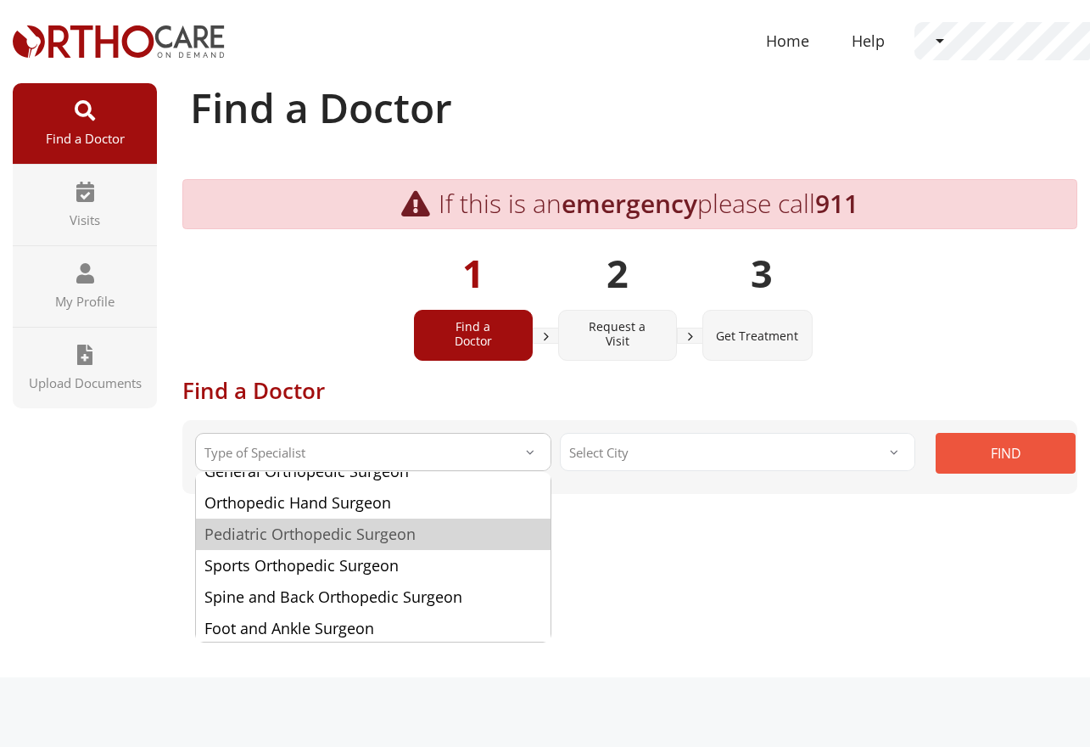
drag, startPoint x: 402, startPoint y: 540, endPoint x: 598, endPoint y: 468, distance: 208.9
click at [403, 540] on span "Pediatric Orthopedic Surgeon" at bounding box center [309, 534] width 211 height 20
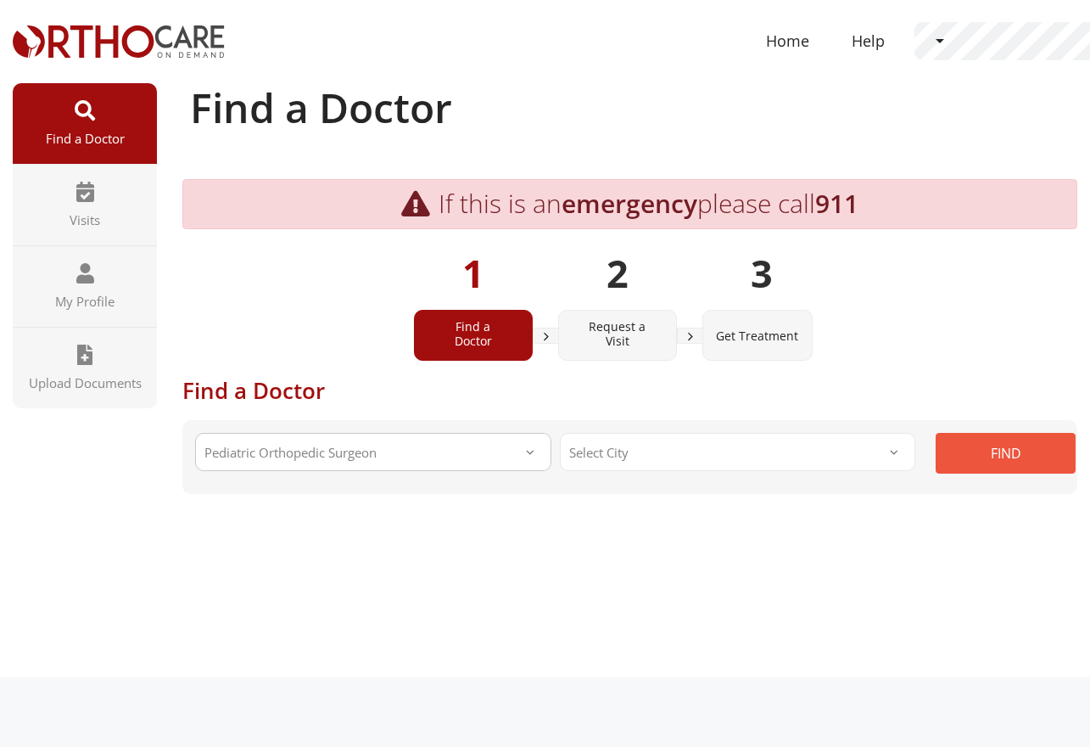
click at [655, 457] on span "Select City" at bounding box center [738, 452] width 356 height 38
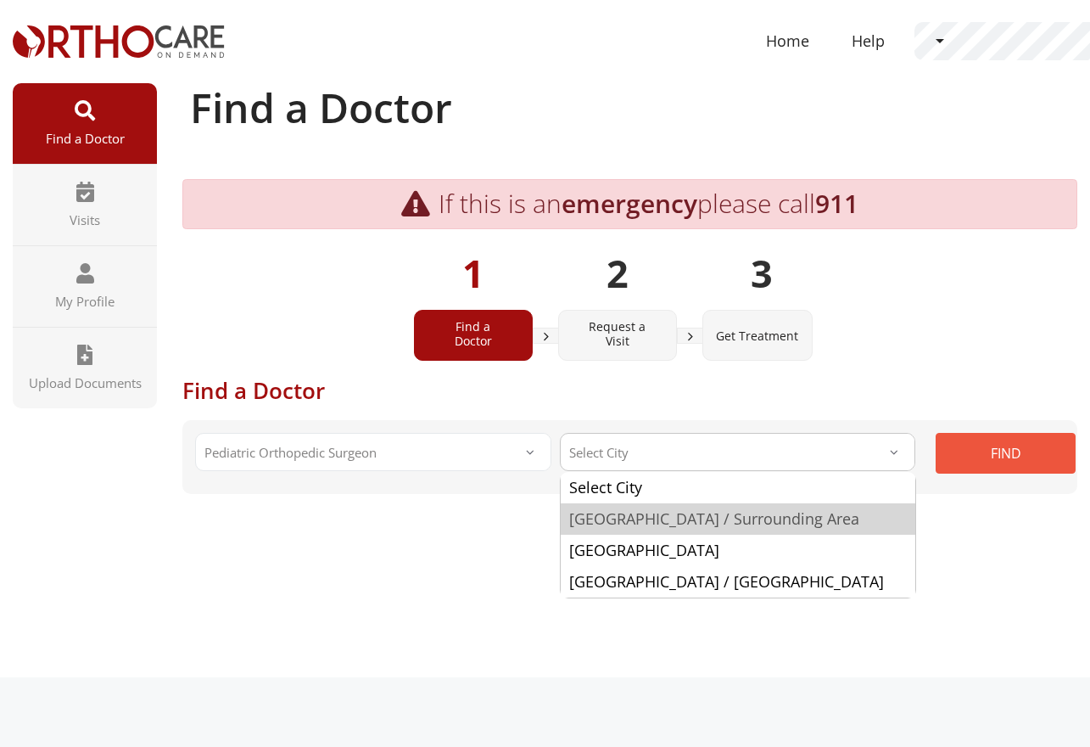
click at [657, 525] on span "[GEOGRAPHIC_DATA] / Surrounding Area" at bounding box center [714, 518] width 290 height 20
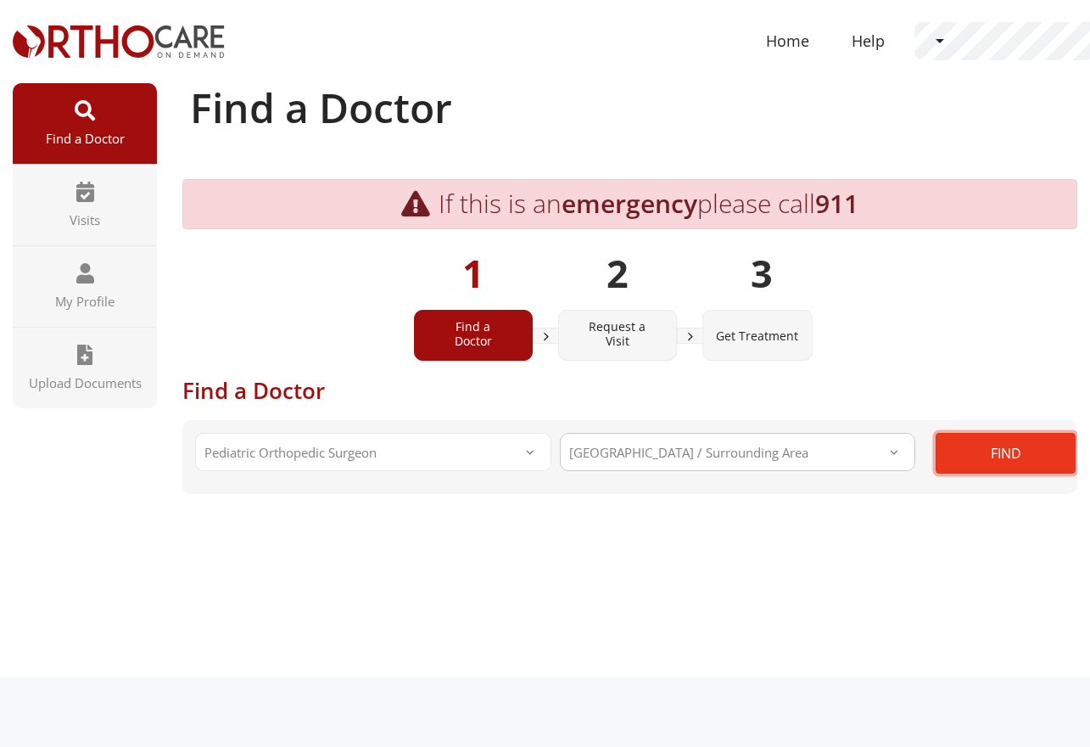
select select "Los Angeles"
click at [1011, 447] on button "FIND" at bounding box center [1006, 453] width 140 height 41
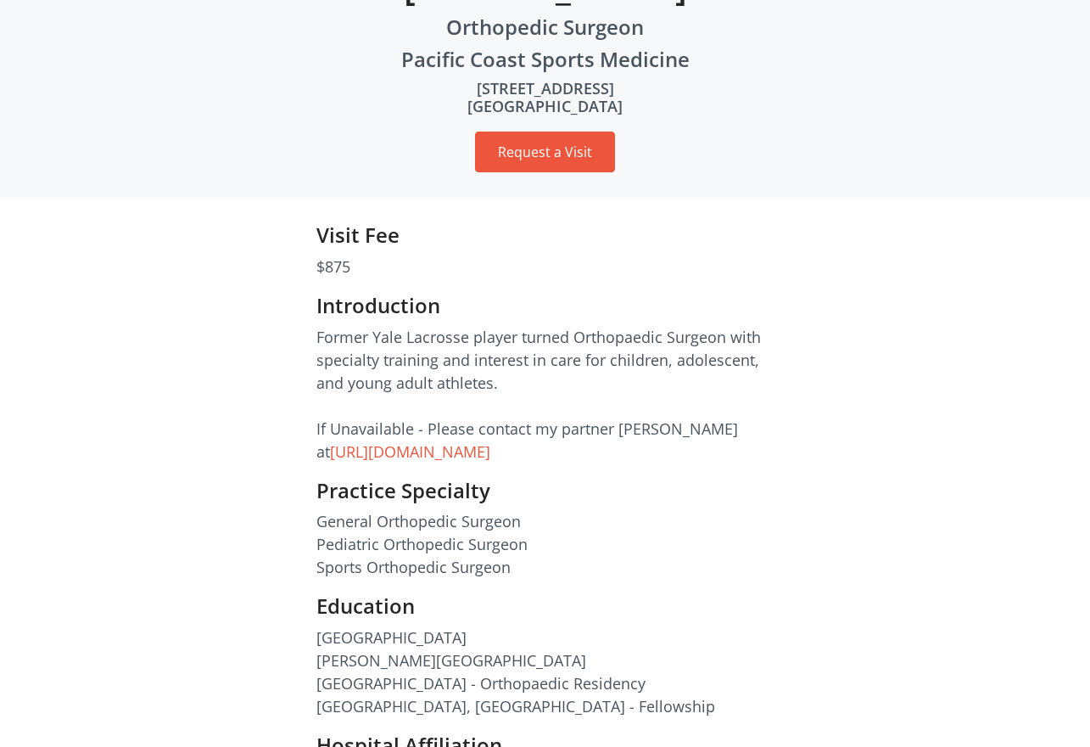
scroll to position [322, 0]
click at [304, 372] on div "Introduction Former Yale Lacrosse player turned Orthopaedic Surgeon with specia…" at bounding box center [546, 385] width 484 height 185
click at [556, 572] on p "General Orthopedic Surgeon Pediatric Orthopedic Surgeon Sports Orthopedic Surge…" at bounding box center [546, 543] width 458 height 69
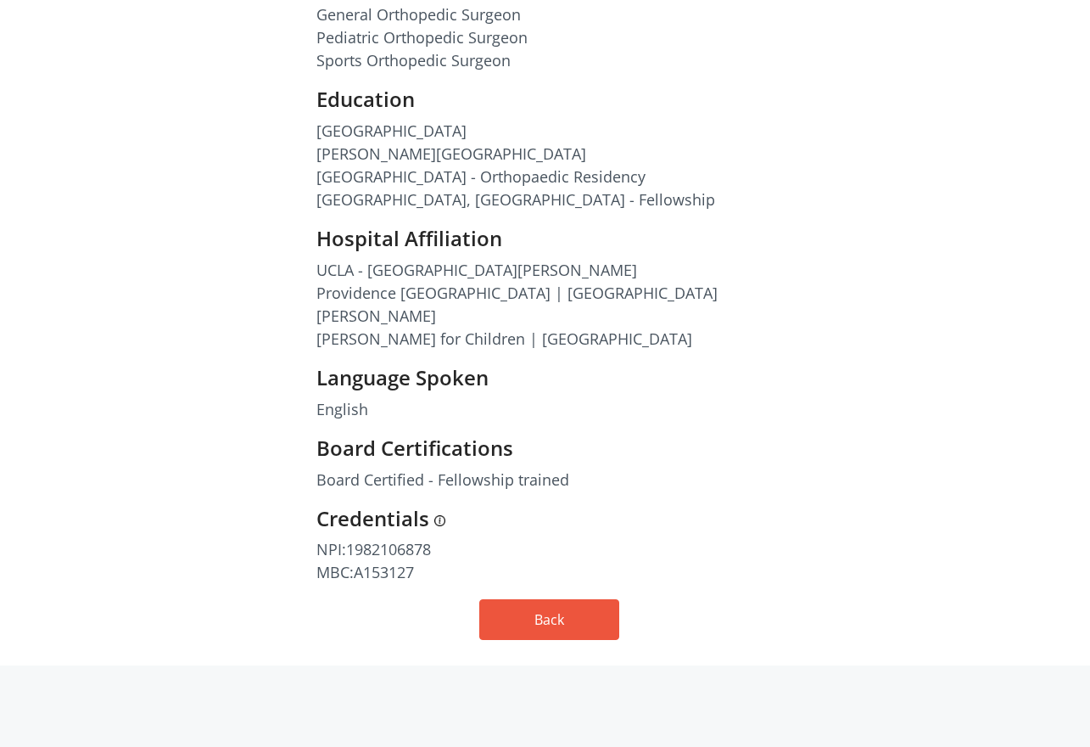
scroll to position [832, 0]
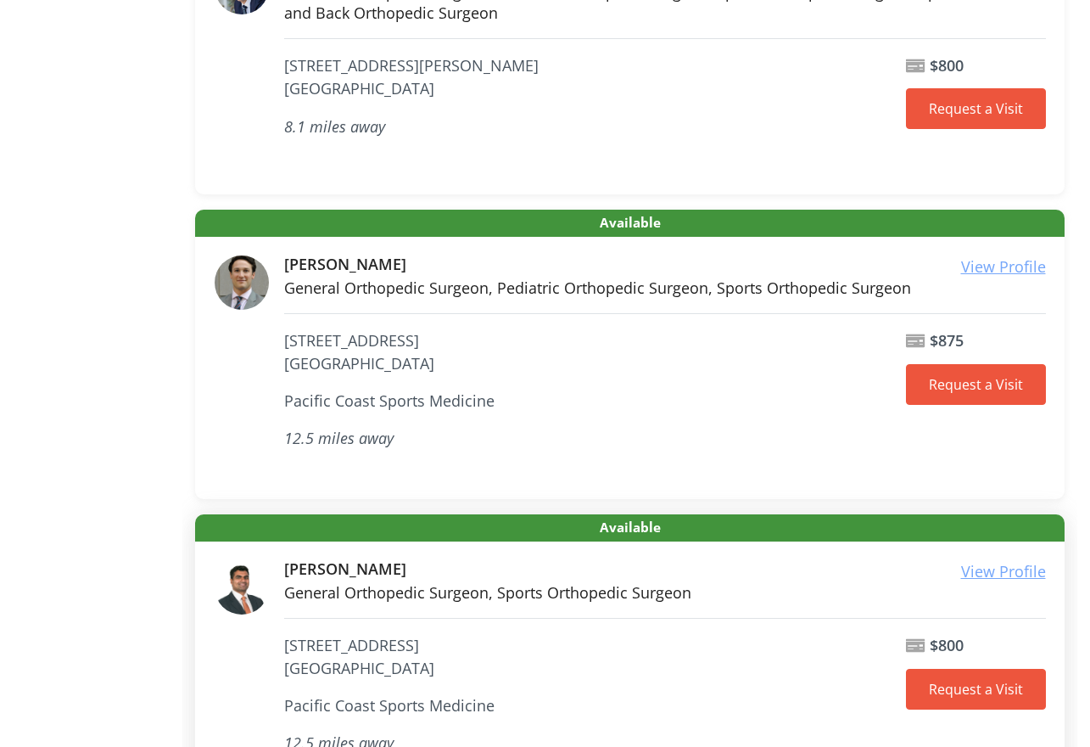
scroll to position [591, 0]
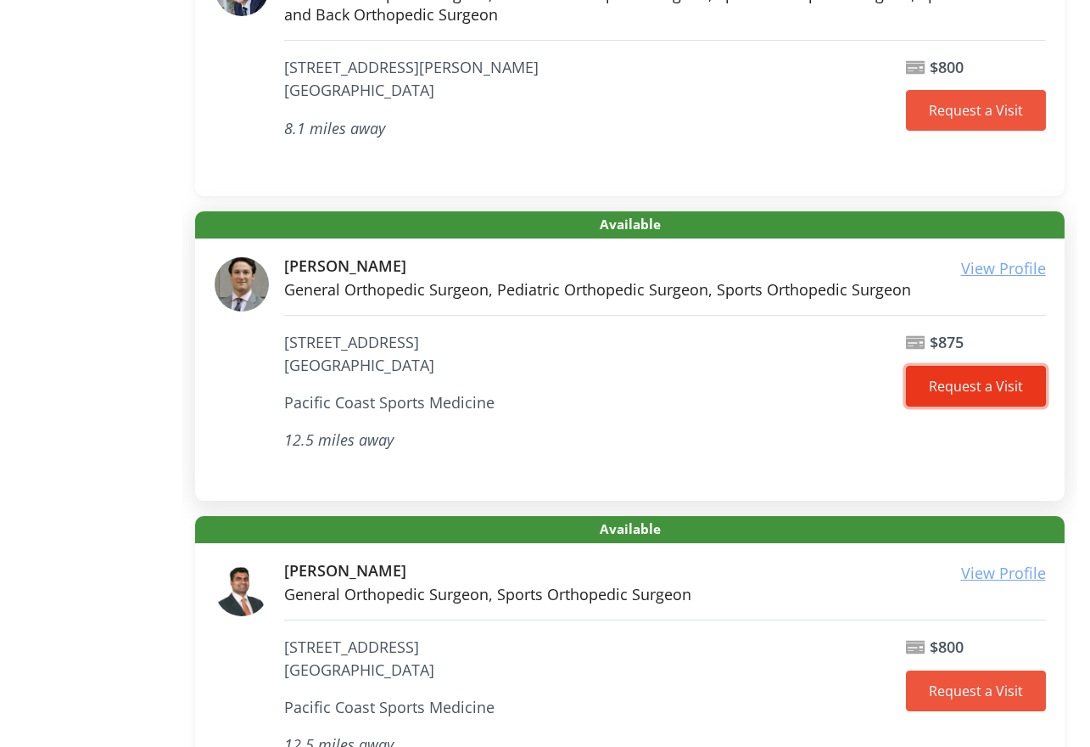
click at [989, 393] on link "Request a Visit" at bounding box center [976, 386] width 140 height 41
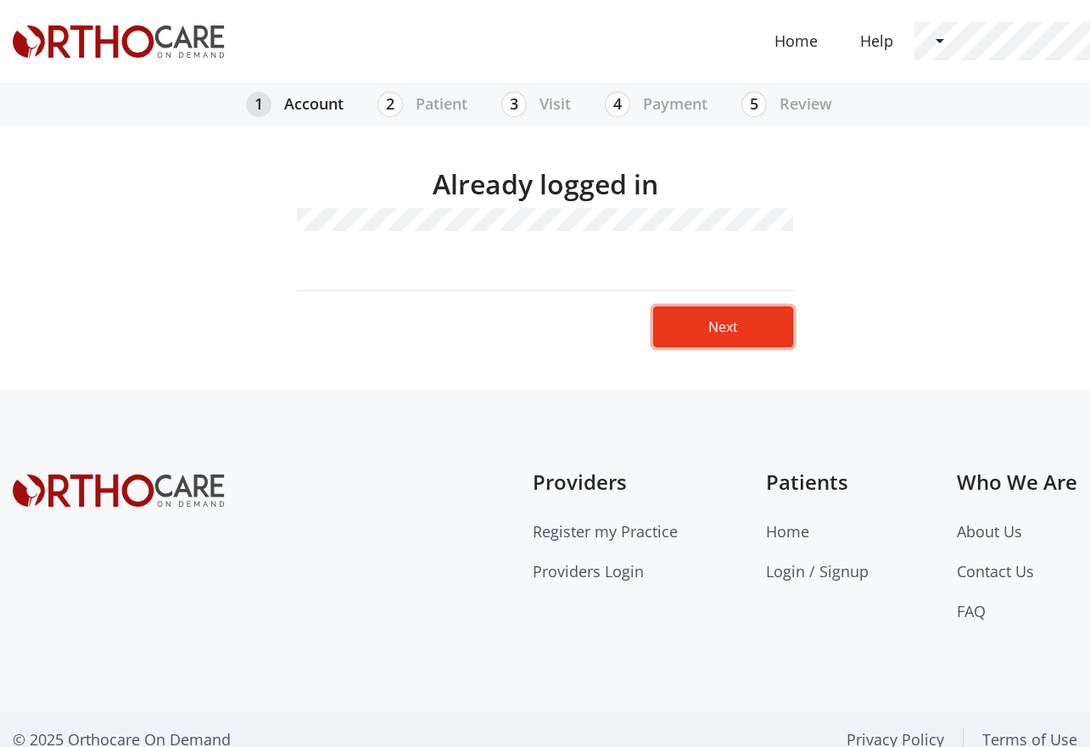
click at [748, 310] on link "Next" at bounding box center [723, 326] width 140 height 41
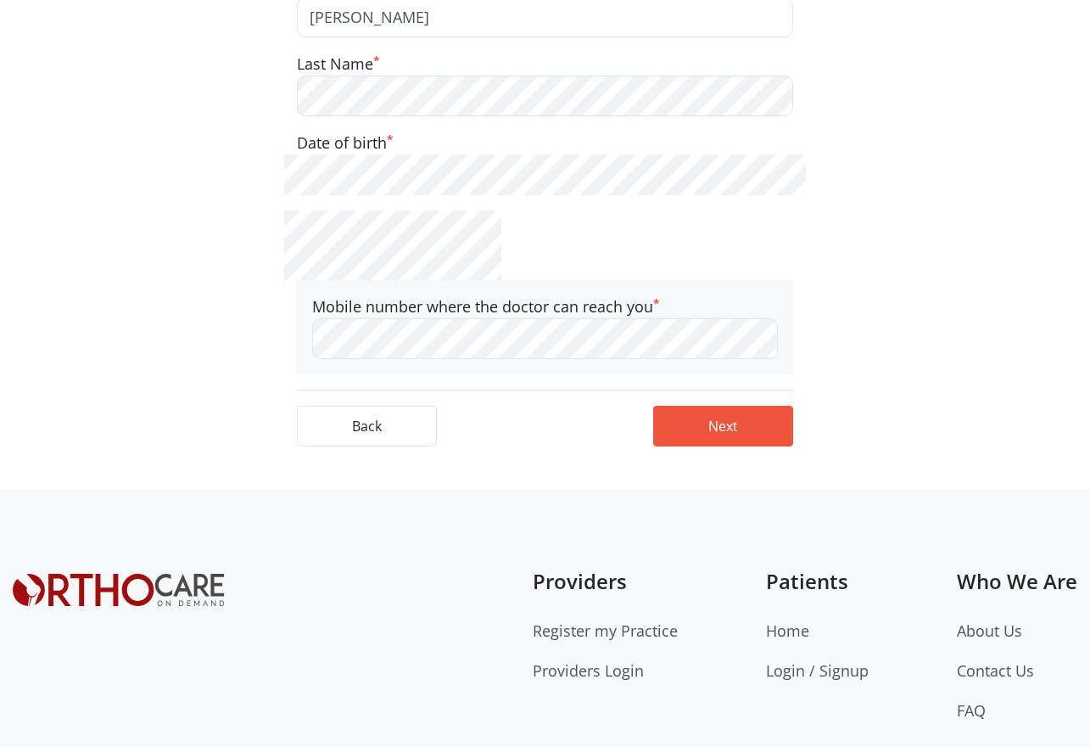
scroll to position [406, 0]
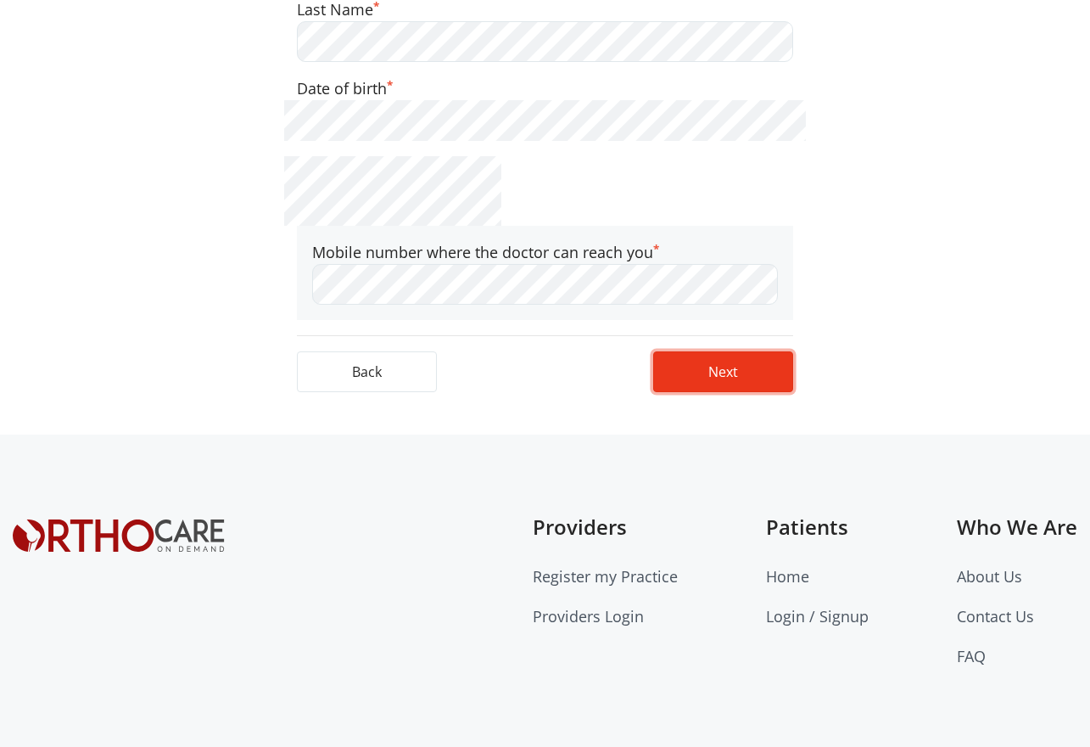
click at [752, 370] on button "Next" at bounding box center [723, 371] width 140 height 41
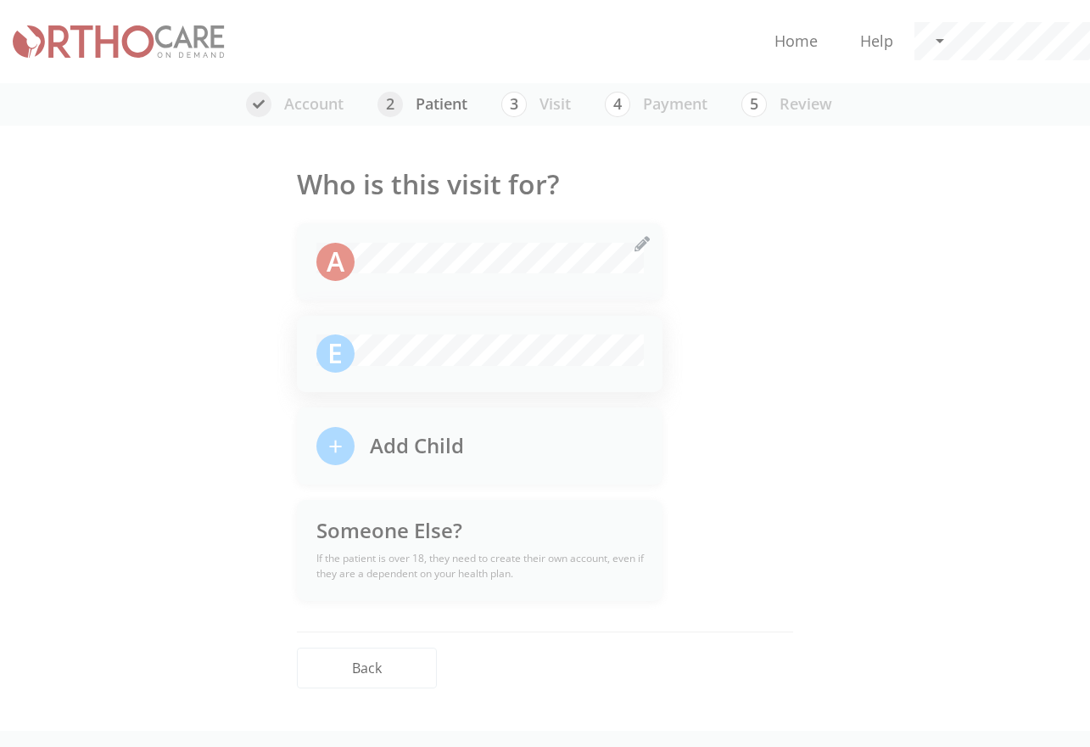
click at [477, 330] on div "E" at bounding box center [480, 354] width 366 height 77
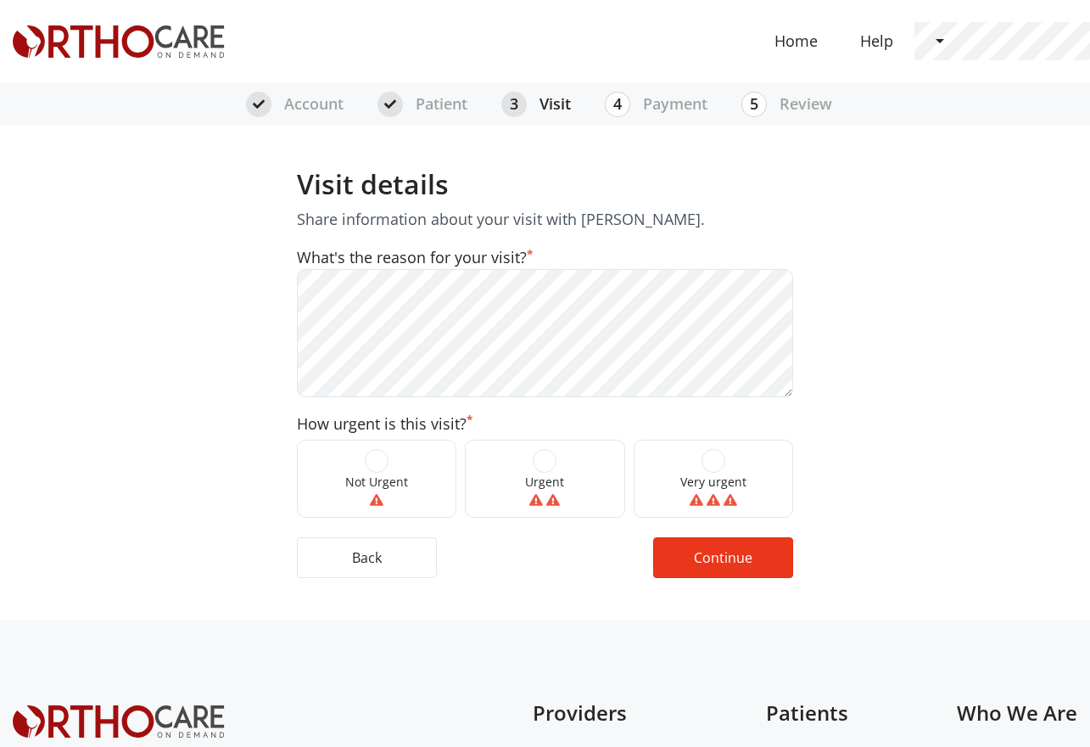
drag, startPoint x: 710, startPoint y: 462, endPoint x: 738, endPoint y: 565, distance: 106.4
click at [710, 462] on span at bounding box center [714, 461] width 24 height 24
click at [0, 0] on input "Very urgent" at bounding box center [0, 0] width 0 height 0
click at [738, 581] on div "Visit details Share information about your visit with Dr. Koenig. What's the re…" at bounding box center [545, 373] width 632 height 495
click at [737, 557] on button "Continue" at bounding box center [723, 557] width 140 height 41
